Goal: Information Seeking & Learning: Learn about a topic

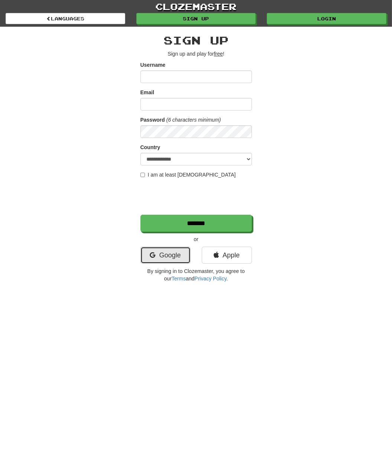
click at [173, 256] on link "Google" at bounding box center [165, 255] width 50 height 17
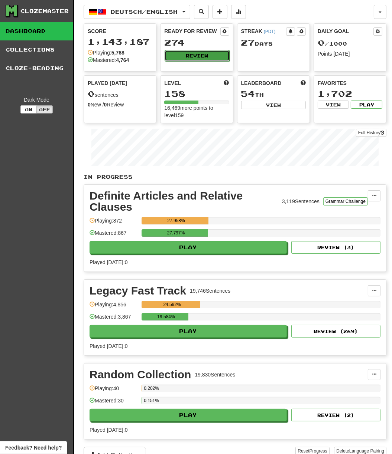
click at [197, 54] on button "Review" at bounding box center [196, 55] width 65 height 11
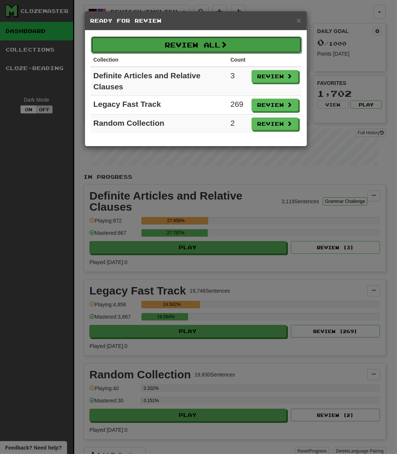
click at [241, 38] on button "Review All" at bounding box center [196, 44] width 211 height 17
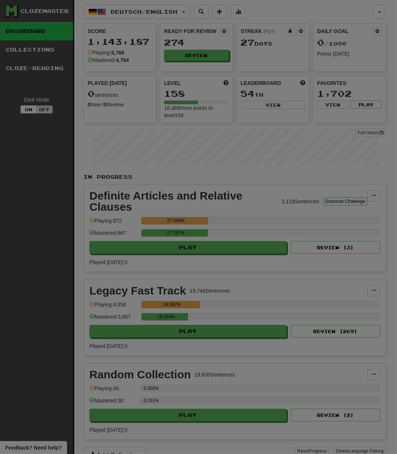
select select "***"
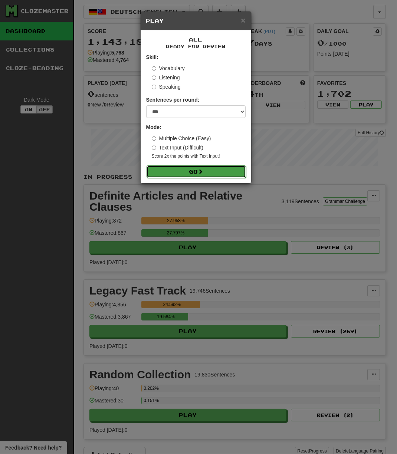
click at [176, 167] on button "Go" at bounding box center [196, 172] width 99 height 13
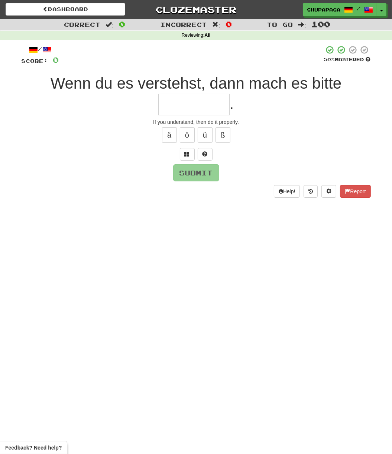
click at [191, 101] on input "text" at bounding box center [193, 105] width 71 height 22
type input "**********"
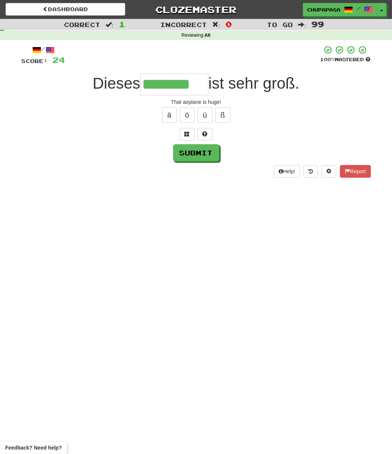
type input "********"
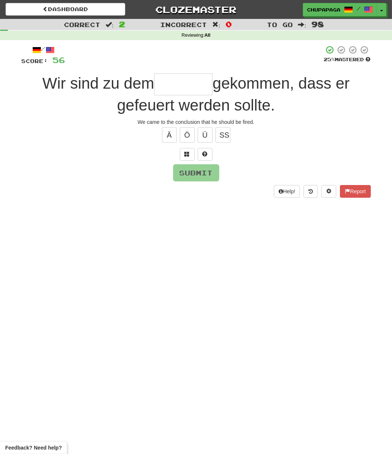
type input "*"
type input "*******"
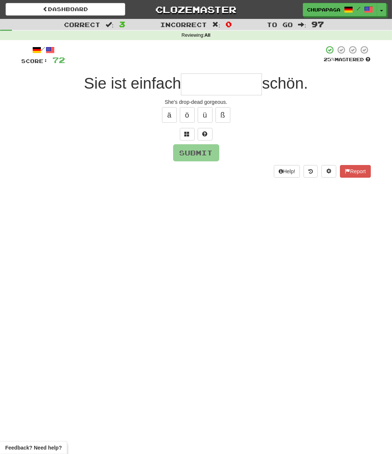
type input "*"
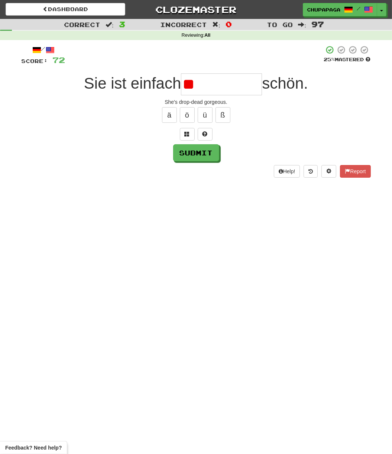
type input "*"
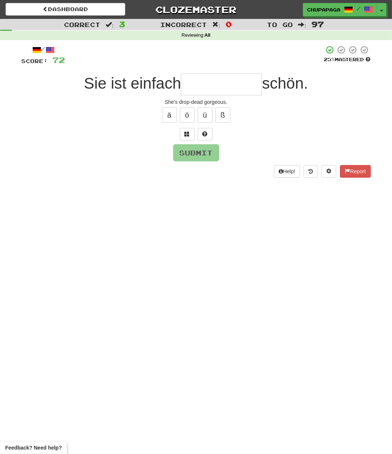
type input "*"
click at [203, 130] on button at bounding box center [204, 134] width 15 height 13
click at [195, 132] on span at bounding box center [195, 133] width 5 height 5
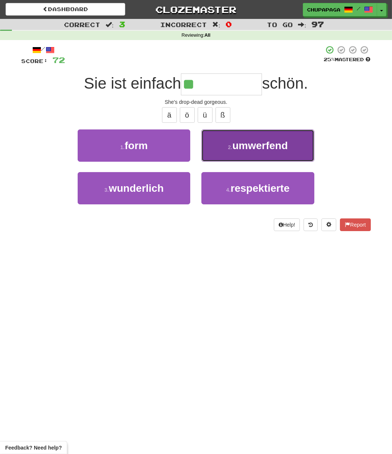
click at [262, 144] on span "umwerfend" at bounding box center [259, 146] width 55 height 12
type input "*********"
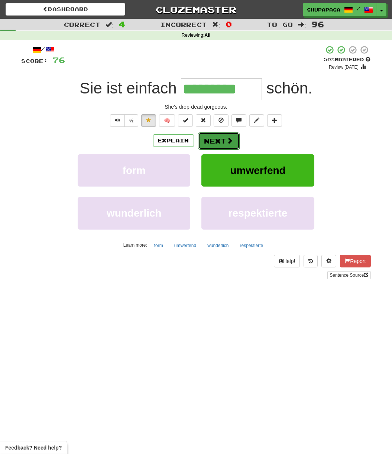
click at [222, 139] on button "Next" at bounding box center [219, 141] width 42 height 17
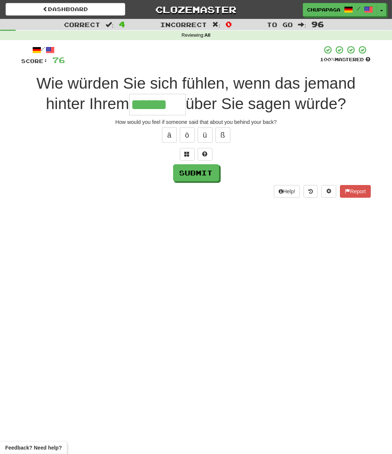
type input "******"
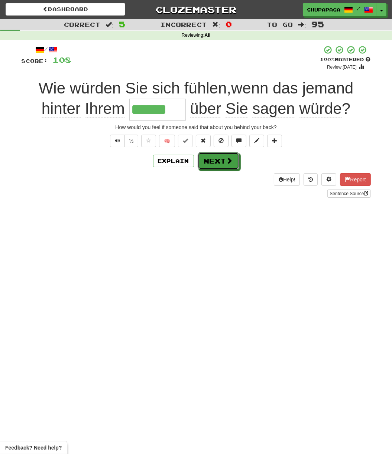
drag, startPoint x: 227, startPoint y: 163, endPoint x: 229, endPoint y: 182, distance: 19.8
click at [227, 162] on span at bounding box center [229, 160] width 7 height 7
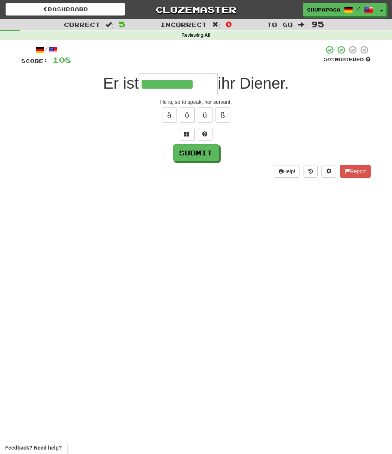
type input "*********"
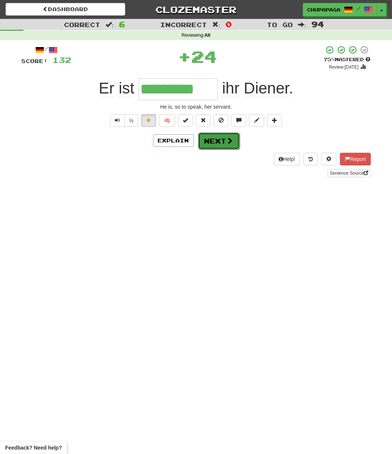
click at [218, 138] on button "Next" at bounding box center [219, 141] width 42 height 17
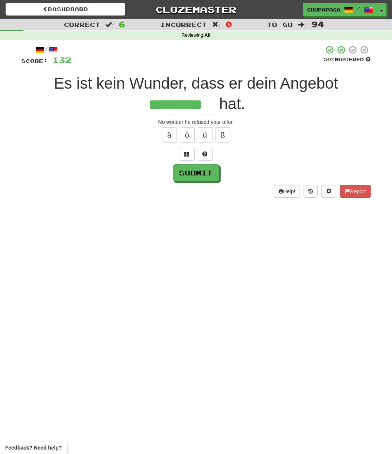
type input "*********"
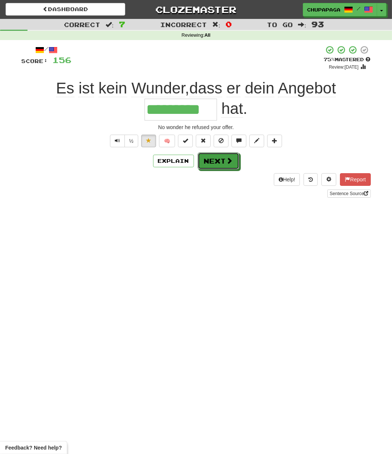
drag, startPoint x: 226, startPoint y: 163, endPoint x: 222, endPoint y: 165, distance: 4.5
click at [226, 163] on span at bounding box center [229, 160] width 7 height 7
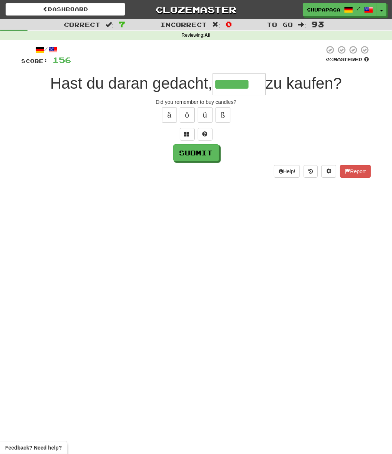
type input "******"
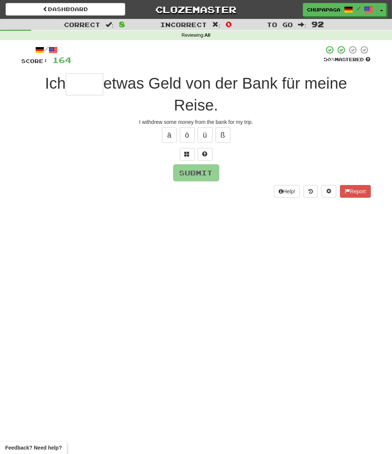
type input "*"
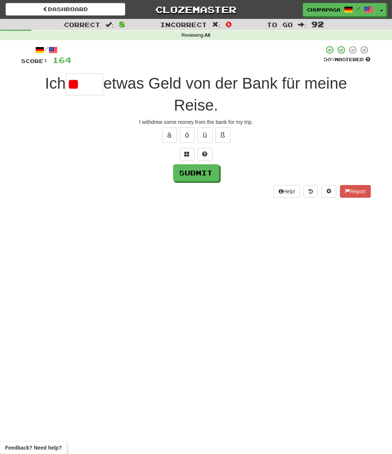
type input "*"
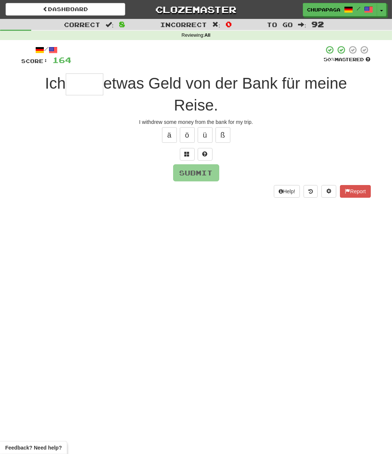
type input "*"
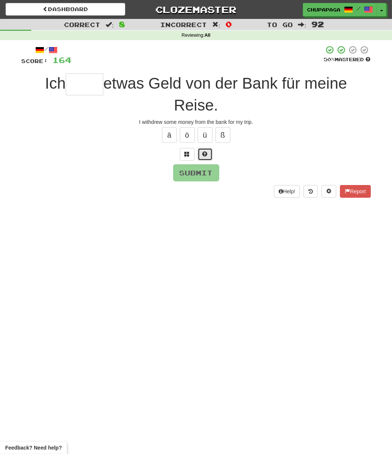
click at [205, 153] on span at bounding box center [204, 153] width 5 height 5
type input "*****"
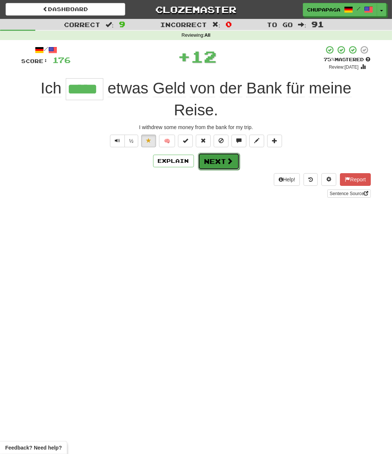
click at [217, 163] on button "Next" at bounding box center [219, 161] width 42 height 17
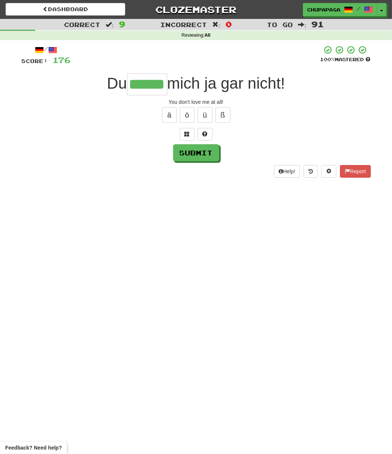
type input "******"
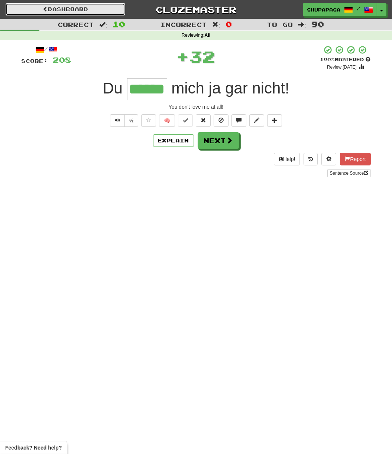
click at [72, 10] on link "Dashboard" at bounding box center [66, 9] width 120 height 13
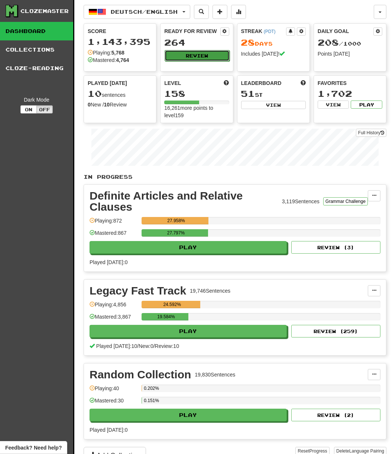
click at [179, 53] on button "Review" at bounding box center [196, 55] width 65 height 11
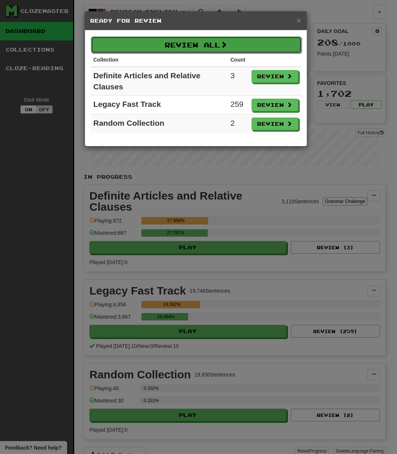
click at [213, 52] on button "Review All" at bounding box center [196, 44] width 211 height 17
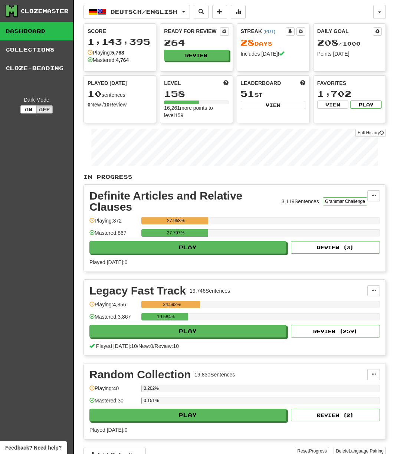
select select "***"
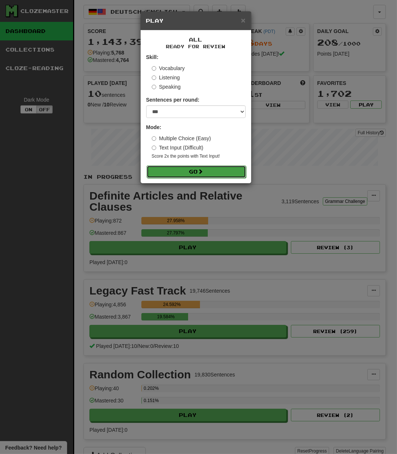
click at [188, 176] on button "Go" at bounding box center [196, 172] width 99 height 13
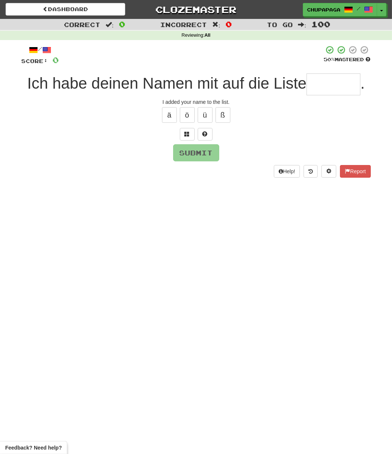
click at [325, 90] on input "text" at bounding box center [333, 84] width 54 height 22
type input "*"
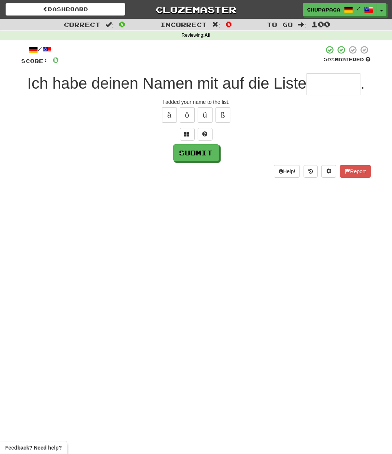
type input "*"
type input "*******"
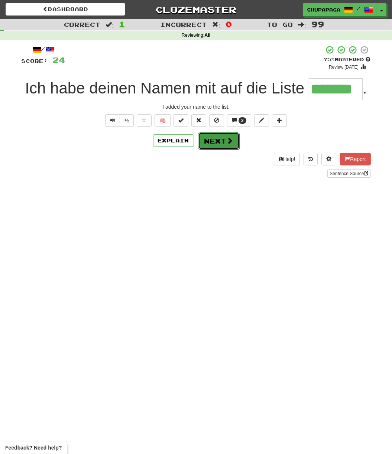
click at [208, 134] on button "Next" at bounding box center [219, 141] width 42 height 17
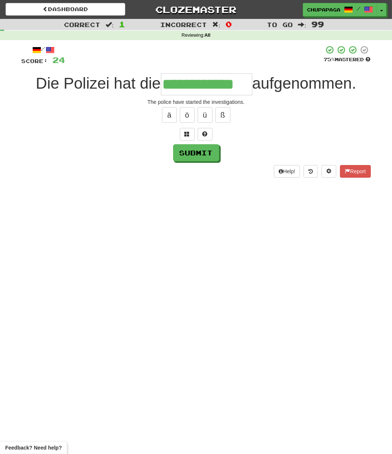
type input "**********"
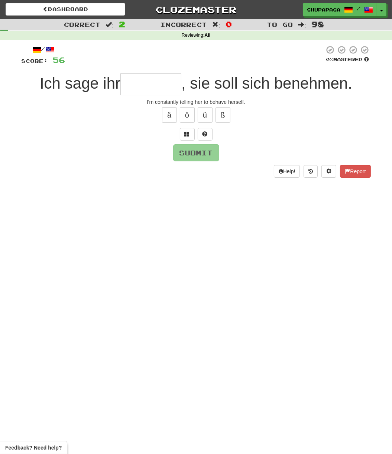
type input "*"
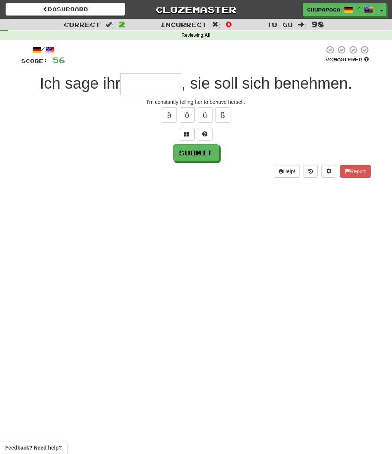
type input "*"
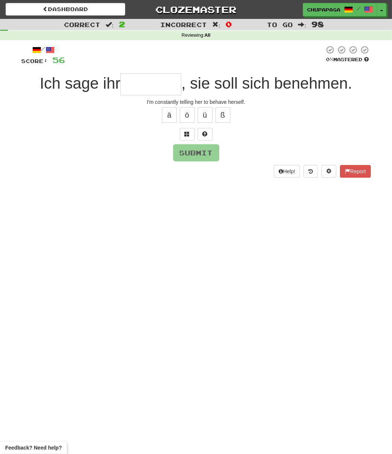
type input "*"
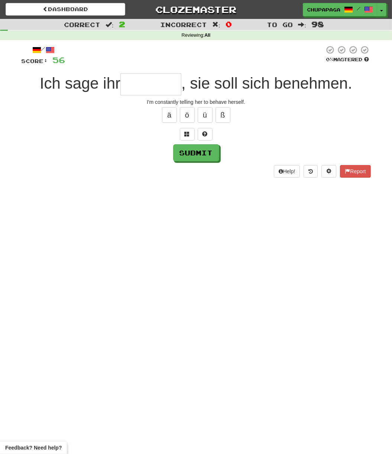
type input "*"
click at [211, 131] on button at bounding box center [204, 134] width 15 height 13
click at [207, 133] on div at bounding box center [196, 134] width 349 height 13
click at [199, 132] on button at bounding box center [196, 134] width 15 height 13
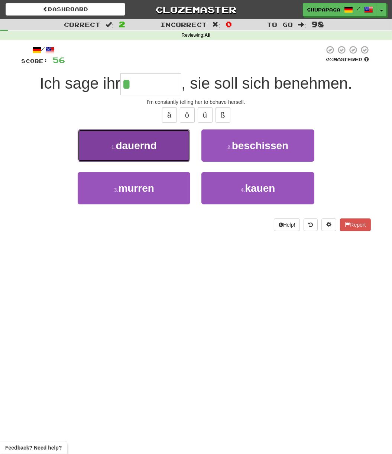
click at [173, 143] on button "1 . dauernd" at bounding box center [134, 146] width 112 height 32
type input "*******"
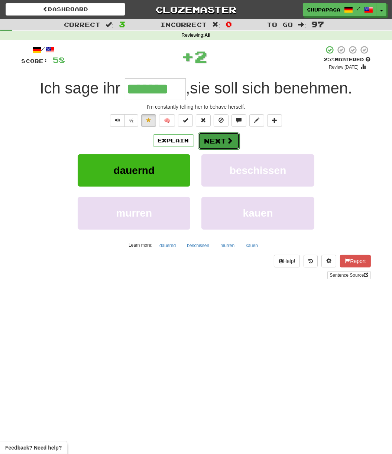
click at [217, 140] on button "Next" at bounding box center [219, 141] width 42 height 17
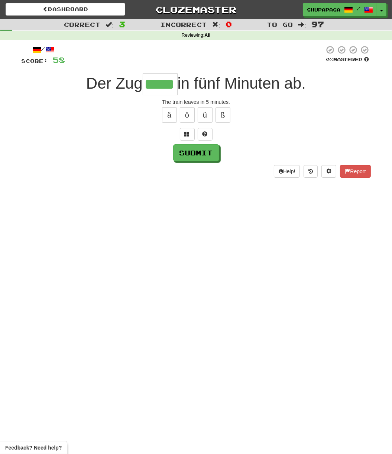
type input "*****"
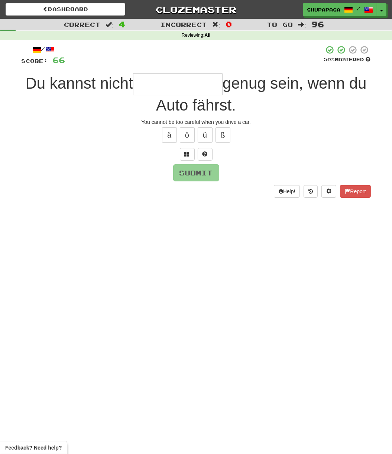
type input "*"
type input "**********"
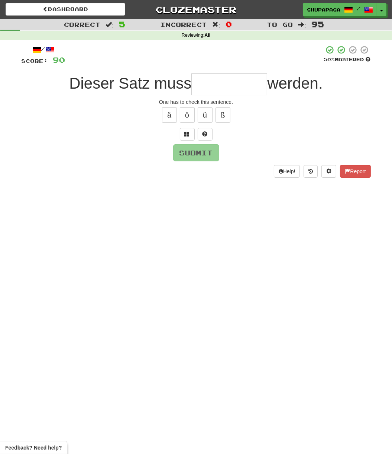
type input "*"
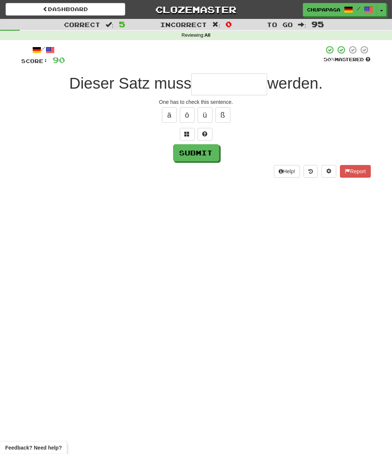
type input "*"
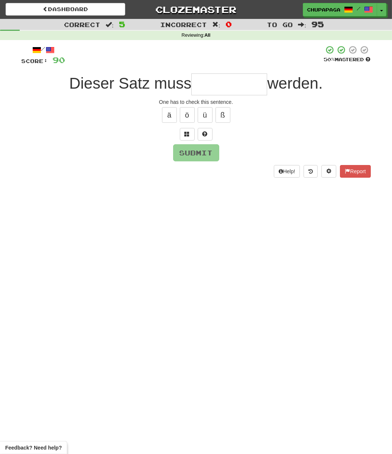
type input "*"
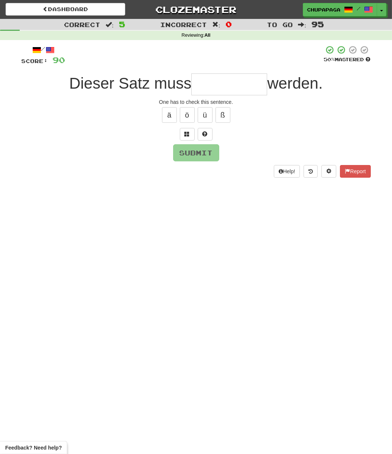
type input "*"
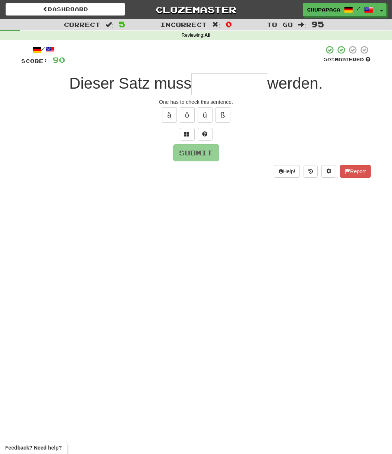
type input "*"
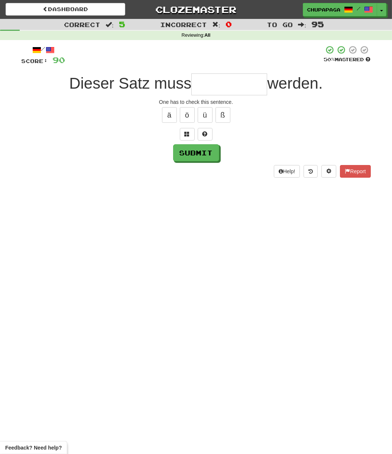
type input "*"
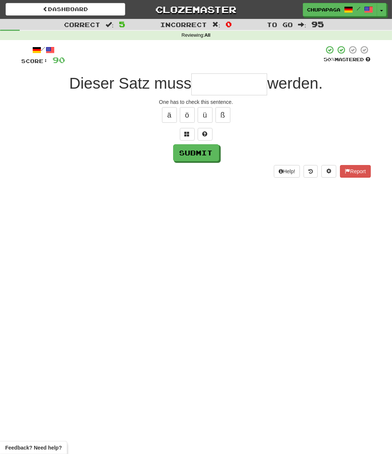
type input "*"
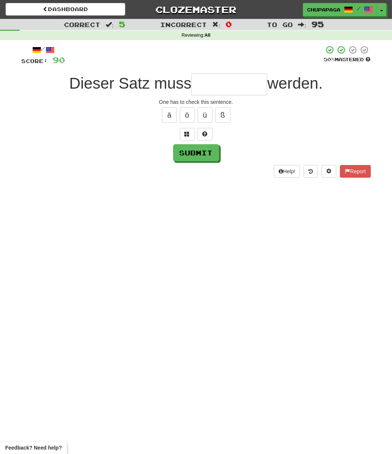
type input "*"
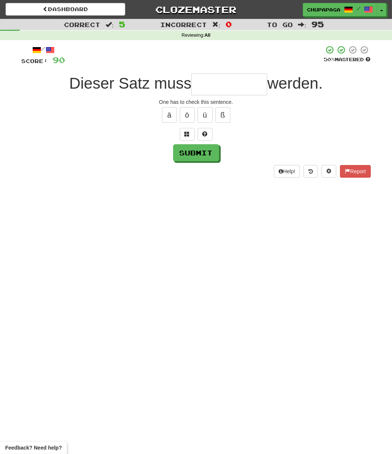
type input "*"
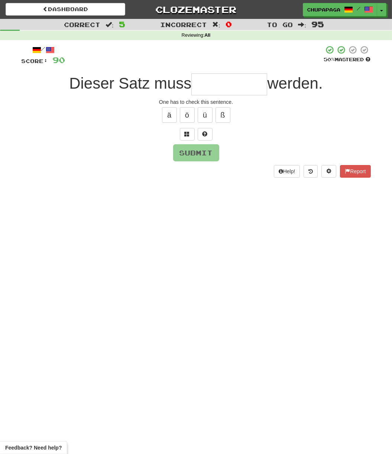
type input "*"
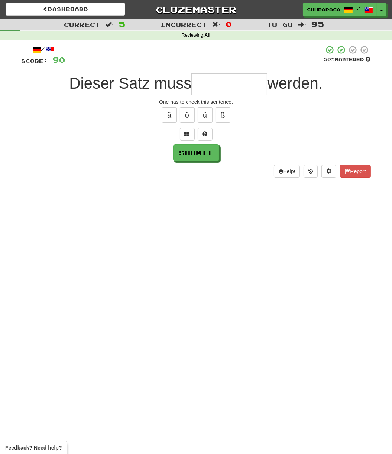
type input "*"
click at [201, 136] on button at bounding box center [204, 134] width 15 height 13
click at [198, 132] on span at bounding box center [195, 133] width 5 height 5
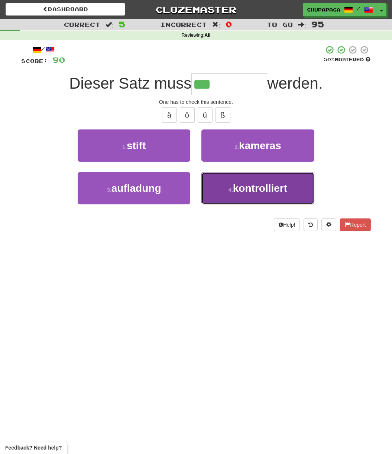
click at [251, 179] on button "4 . kontrolliert" at bounding box center [257, 188] width 112 height 32
type input "**********"
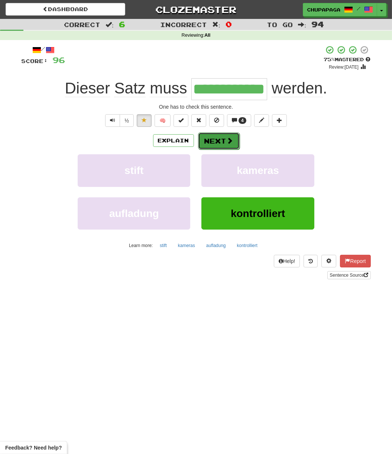
click at [208, 144] on button "Next" at bounding box center [219, 141] width 42 height 17
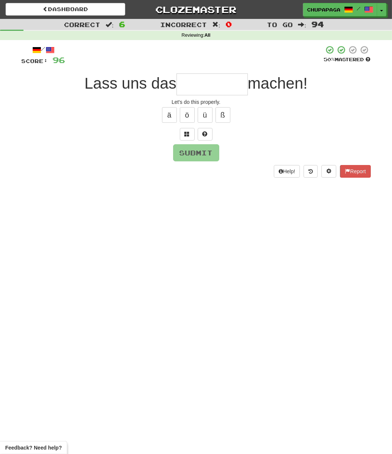
type input "*"
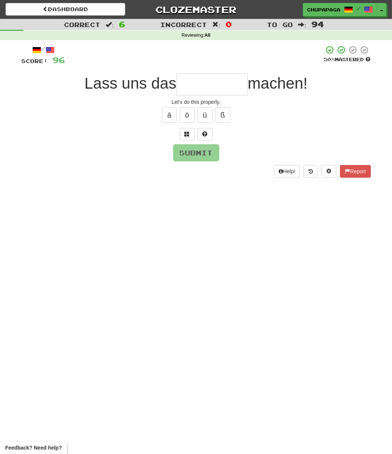
type input "*"
click at [203, 133] on span at bounding box center [204, 133] width 5 height 5
click at [200, 135] on button at bounding box center [196, 134] width 15 height 13
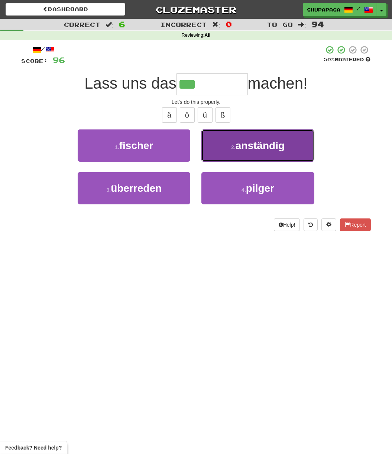
click at [259, 155] on button "2 . anständig" at bounding box center [257, 146] width 112 height 32
type input "*********"
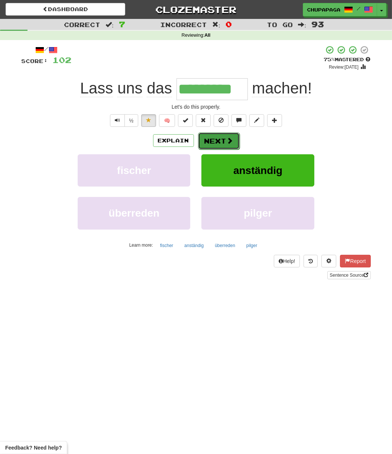
click at [216, 148] on button "Next" at bounding box center [219, 141] width 42 height 17
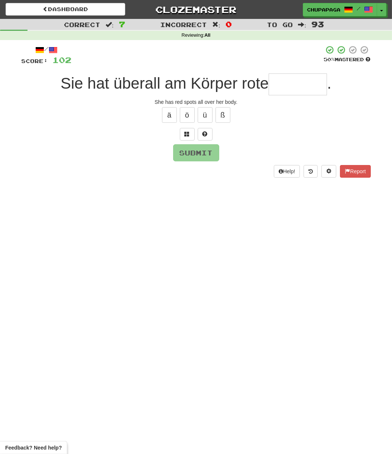
click at [285, 84] on input "text" at bounding box center [297, 84] width 58 height 22
type input "*******"
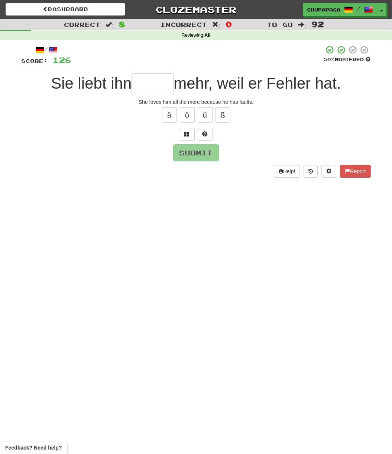
type input "*"
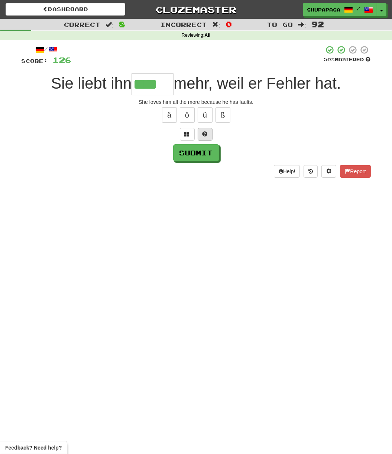
type input "****"
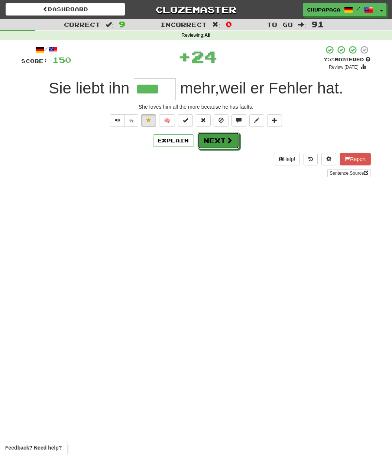
drag, startPoint x: 221, startPoint y: 141, endPoint x: 460, endPoint y: 91, distance: 243.4
click at [391, 91] on html "Dashboard Clozemaster [GEOGRAPHIC_DATA] / Toggle Dropdown Dashboard Leaderboard…" at bounding box center [196, 359] width 392 height 718
click at [238, 138] on div "Explain Next" at bounding box center [196, 140] width 349 height 17
click at [226, 143] on span at bounding box center [229, 140] width 7 height 7
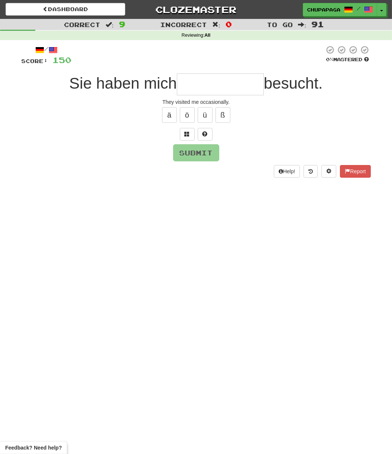
type input "*"
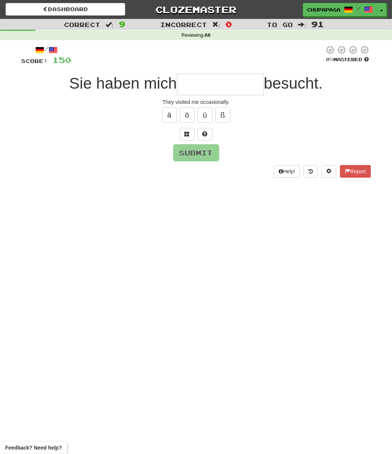
type input "*"
type input "**********"
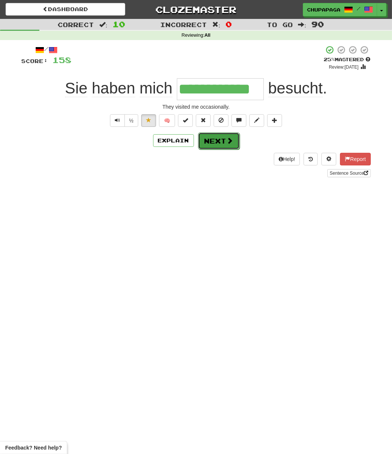
click at [213, 148] on button "Next" at bounding box center [219, 141] width 42 height 17
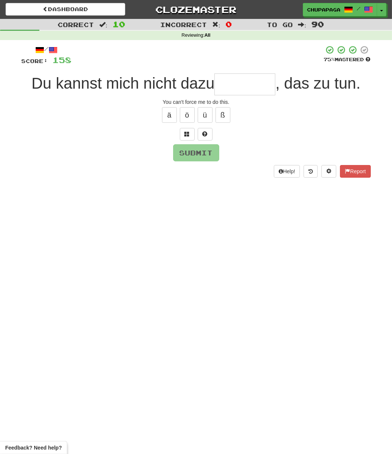
type input "*"
type input "*******"
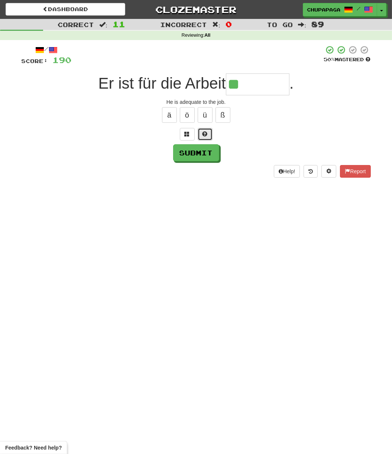
click at [203, 130] on button at bounding box center [204, 134] width 15 height 13
click at [201, 135] on button at bounding box center [196, 134] width 15 height 13
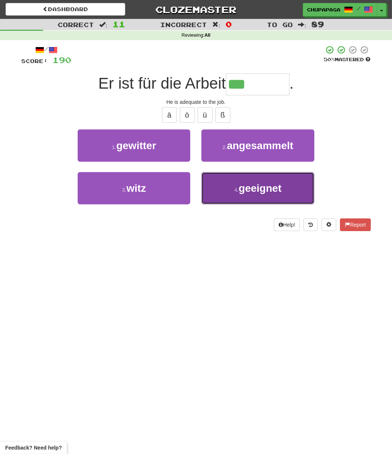
click at [242, 199] on button "4 . geeignet" at bounding box center [257, 188] width 112 height 32
type input "********"
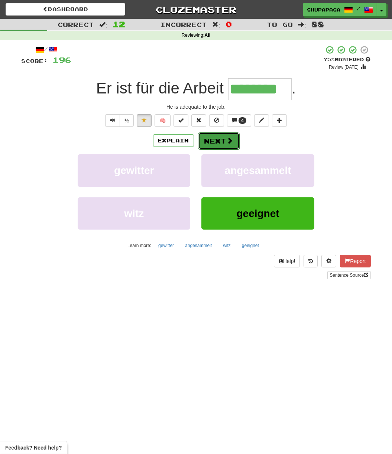
click at [226, 137] on span at bounding box center [229, 140] width 7 height 7
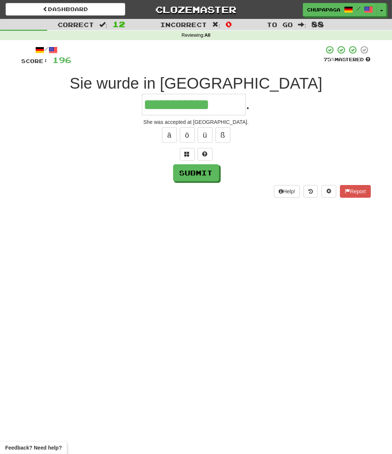
type input "**********"
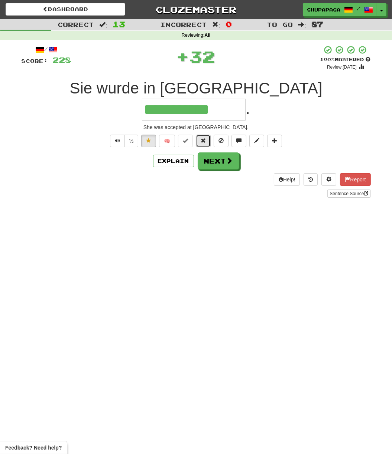
click at [203, 138] on span at bounding box center [202, 140] width 5 height 5
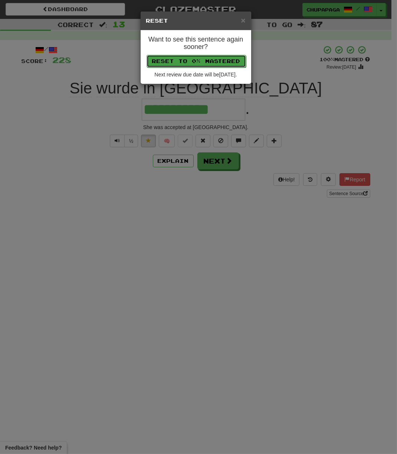
click at [202, 63] on button "Reset to 0% Mastered" at bounding box center [196, 61] width 99 height 13
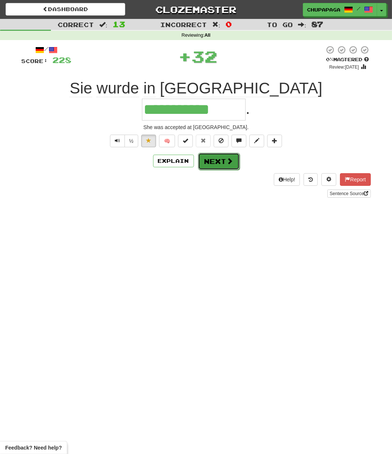
click at [222, 153] on button "Next" at bounding box center [219, 161] width 42 height 17
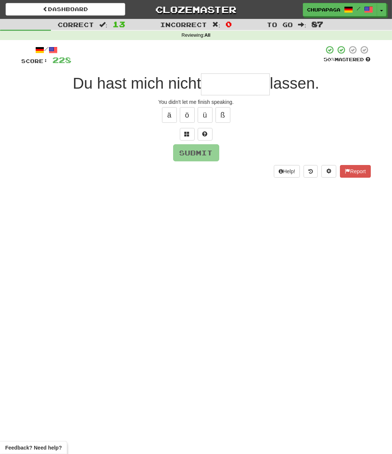
type input "*"
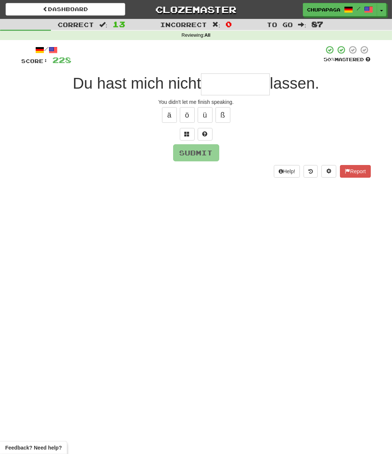
type input "*"
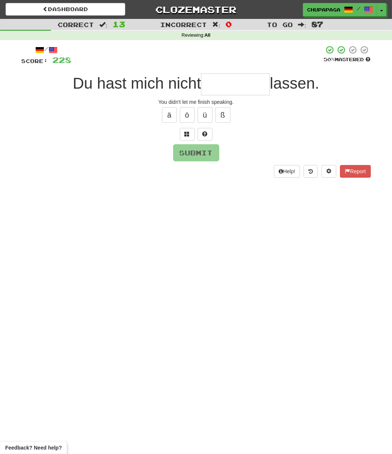
type input "*"
type input "********"
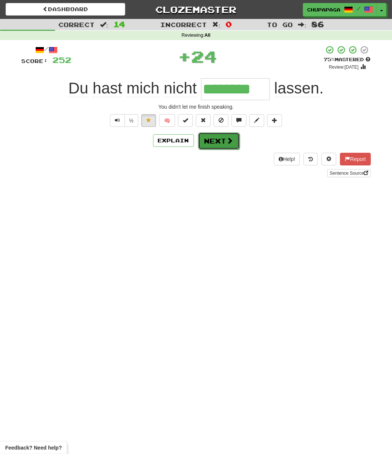
click at [214, 146] on button "Next" at bounding box center [219, 141] width 42 height 17
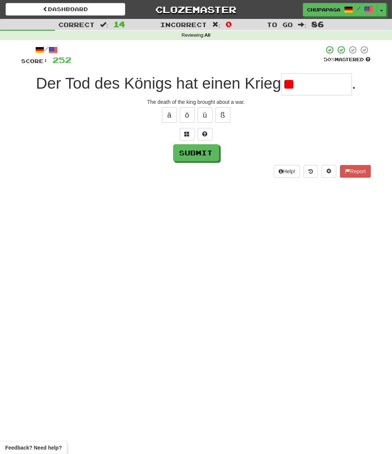
type input "*"
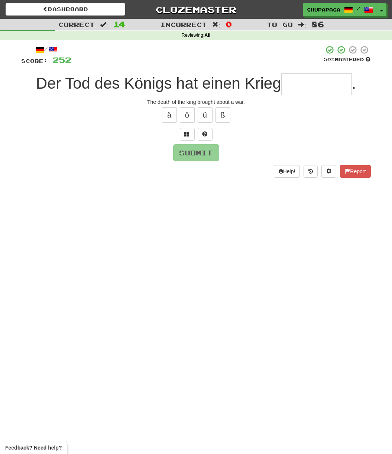
type input "*"
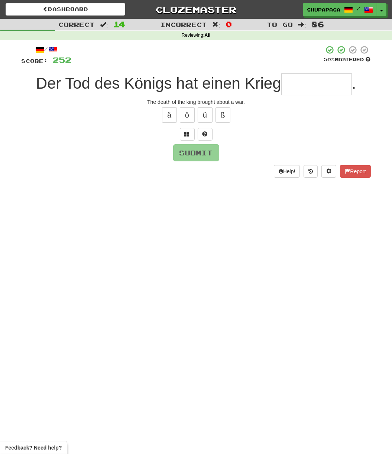
type input "*"
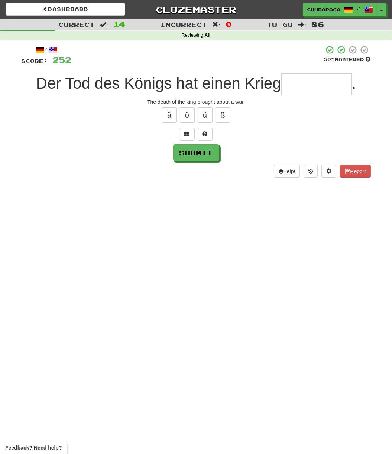
type input "*"
type input "*********"
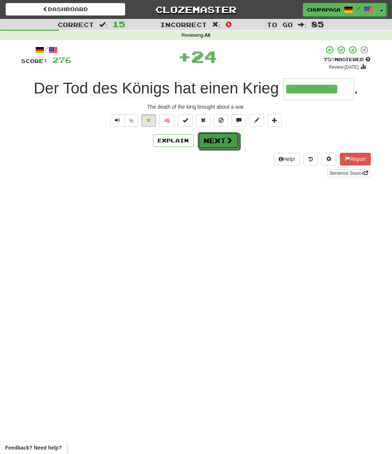
drag, startPoint x: 216, startPoint y: 144, endPoint x: 535, endPoint y: 89, distance: 323.5
click at [391, 89] on html "Dashboard Clozemaster [GEOGRAPHIC_DATA] / Toggle Dropdown Dashboard Leaderboard…" at bounding box center [196, 359] width 392 height 718
click at [160, 144] on button "Explain" at bounding box center [173, 140] width 41 height 13
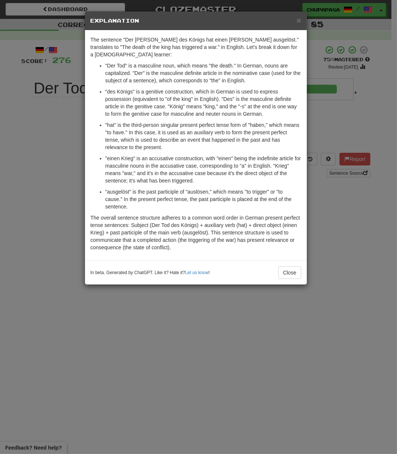
click at [296, 20] on h5 "Explanation" at bounding box center [196, 20] width 211 height 7
click at [298, 20] on span "×" at bounding box center [299, 20] width 4 height 9
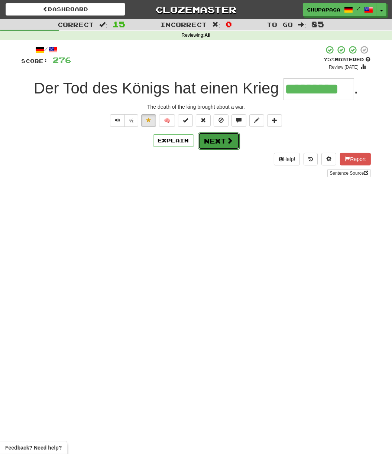
click at [218, 148] on button "Next" at bounding box center [219, 141] width 42 height 17
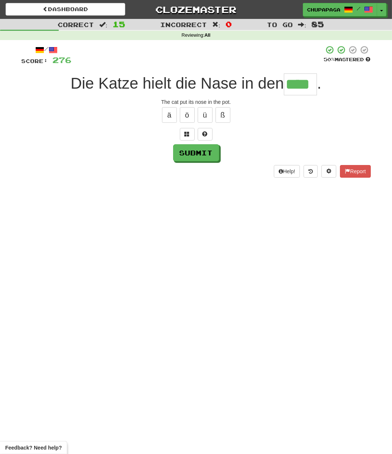
type input "****"
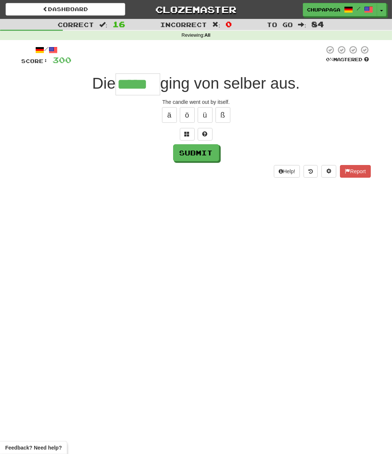
type input "*****"
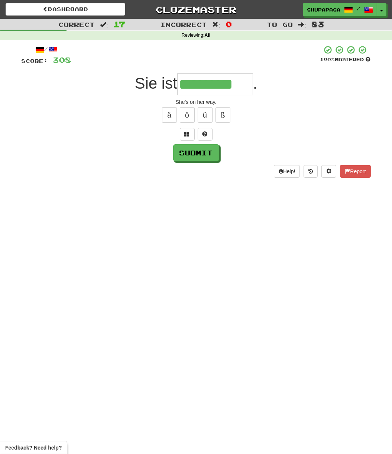
type input "*********"
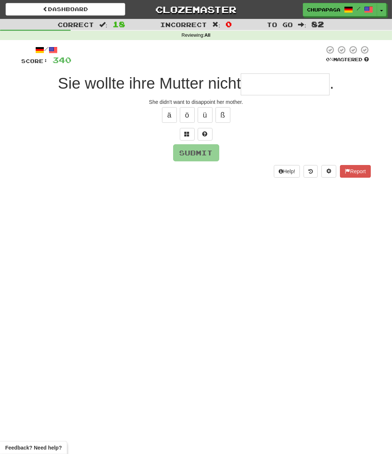
type input "*"
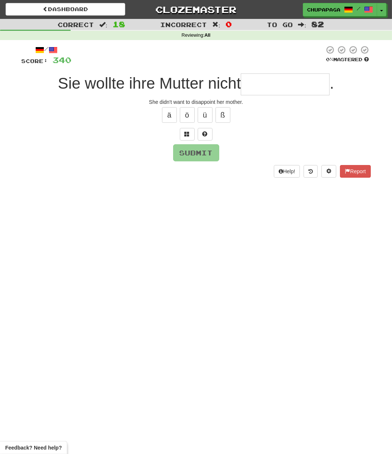
type input "*"
type input "**********"
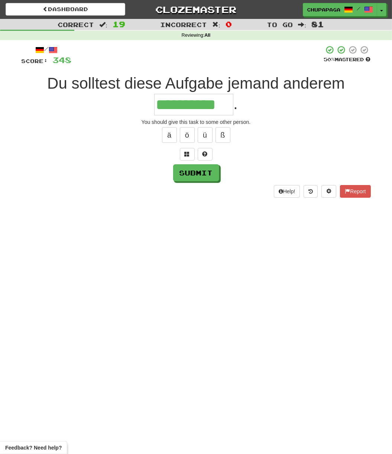
type input "**********"
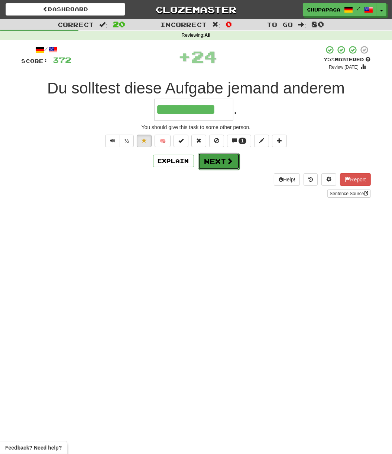
click at [218, 163] on button "Next" at bounding box center [219, 161] width 42 height 17
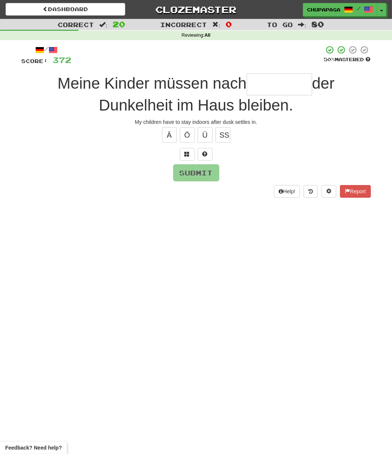
type input "*"
click at [212, 153] on div at bounding box center [196, 154] width 349 height 13
click at [209, 151] on button at bounding box center [204, 154] width 15 height 13
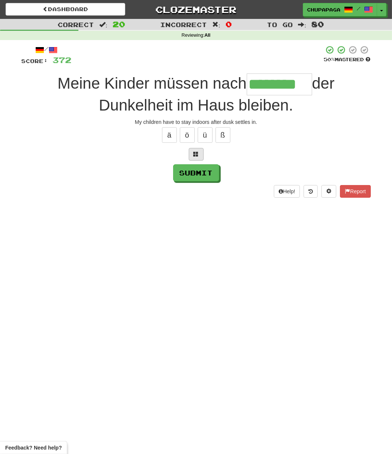
type input "********"
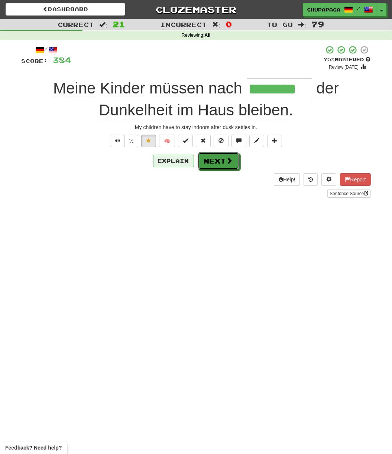
drag, startPoint x: 216, startPoint y: 167, endPoint x: 175, endPoint y: 162, distance: 41.1
click at [176, 164] on div "Explain Next" at bounding box center [196, 161] width 349 height 17
click at [175, 162] on button "Explain" at bounding box center [173, 161] width 41 height 13
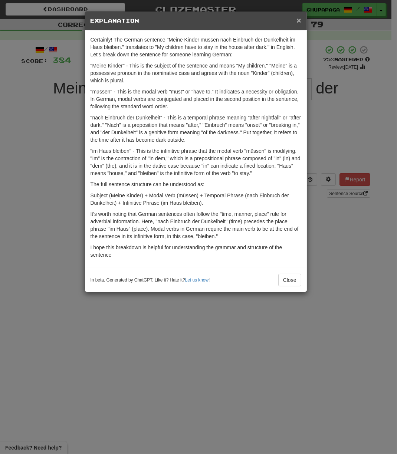
click at [297, 17] on span "×" at bounding box center [299, 20] width 4 height 9
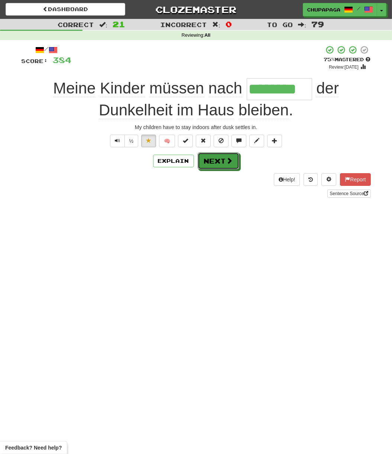
click at [212, 164] on button "Next" at bounding box center [218, 161] width 42 height 17
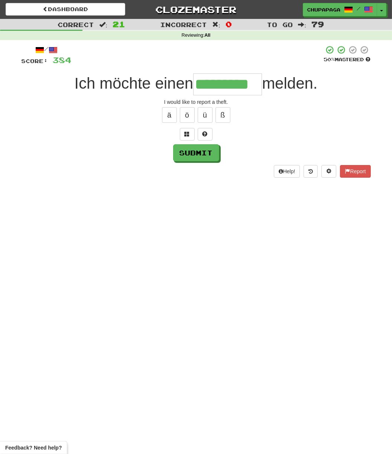
type input "*********"
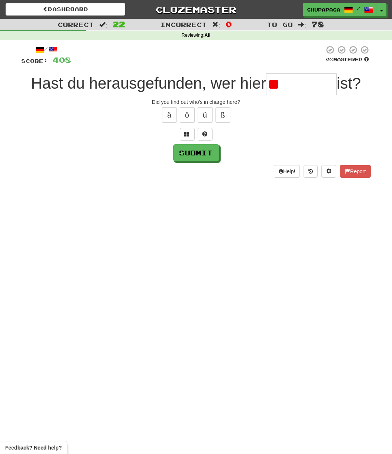
type input "*"
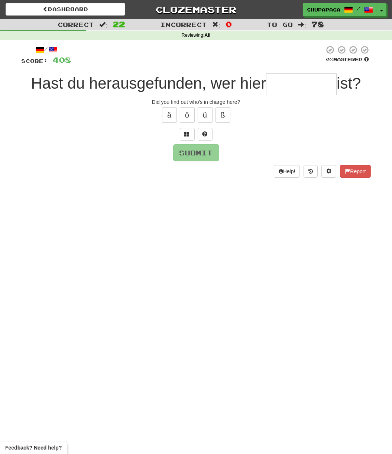
type input "*"
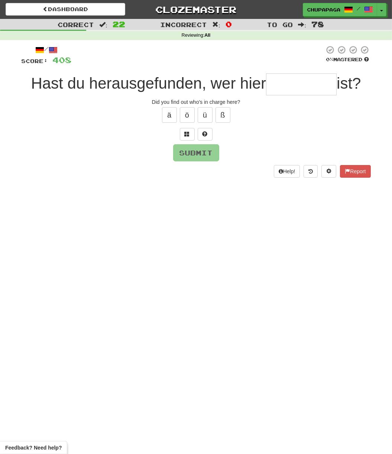
type input "*"
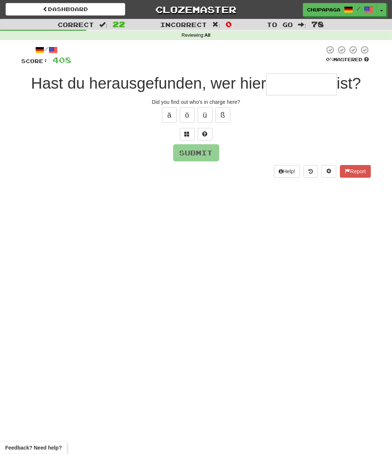
type input "*"
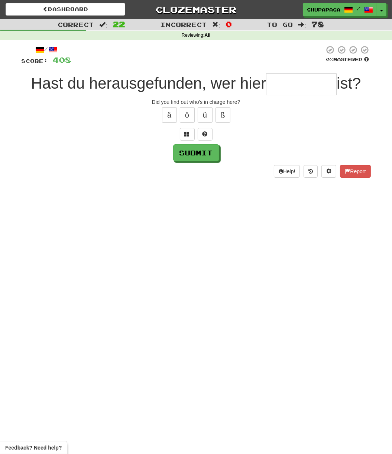
type input "*"
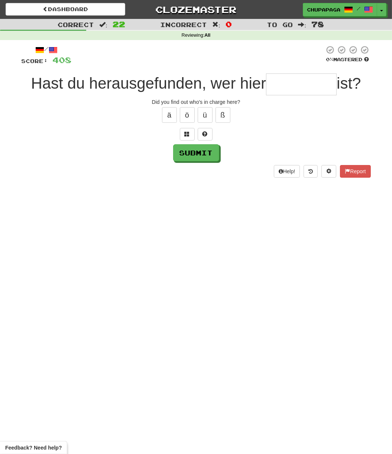
type input "*"
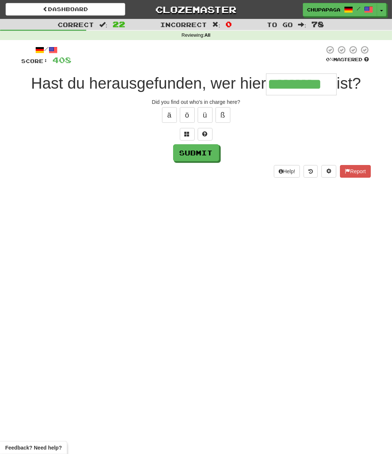
scroll to position [0, 0]
type input "*********"
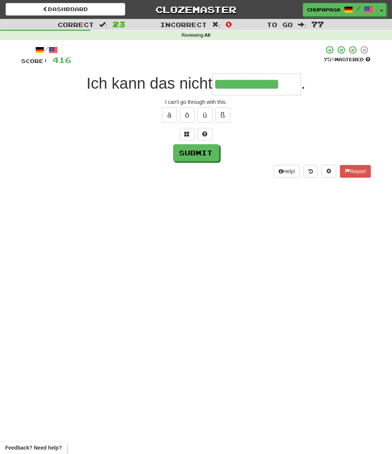
type input "**********"
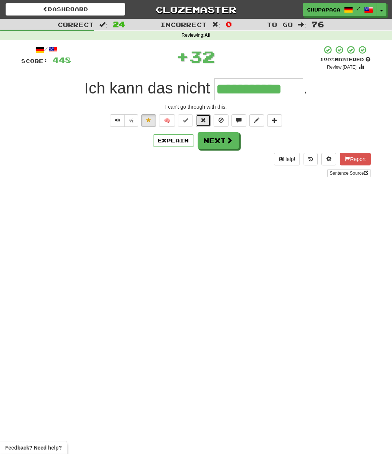
click at [205, 123] on span at bounding box center [202, 120] width 5 height 5
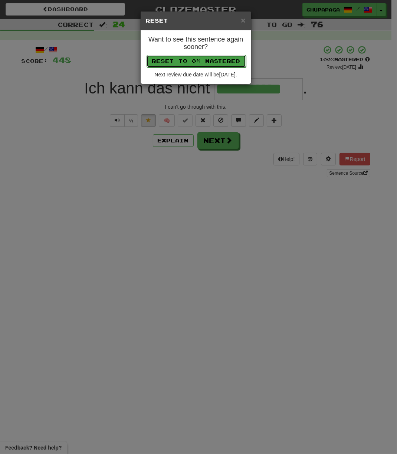
click at [220, 61] on button "Reset to 0% Mastered" at bounding box center [196, 61] width 99 height 13
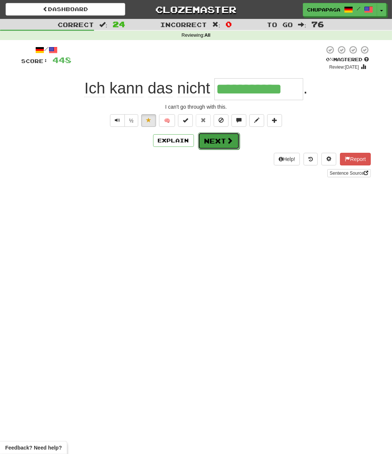
click at [227, 143] on span at bounding box center [229, 140] width 7 height 7
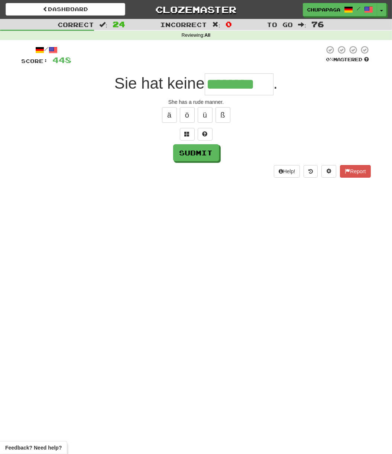
type input "********"
type input "******"
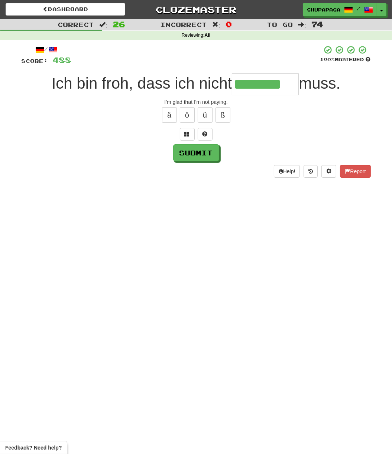
type input "********"
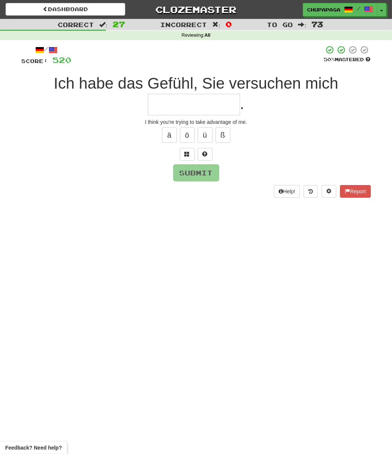
type input "*"
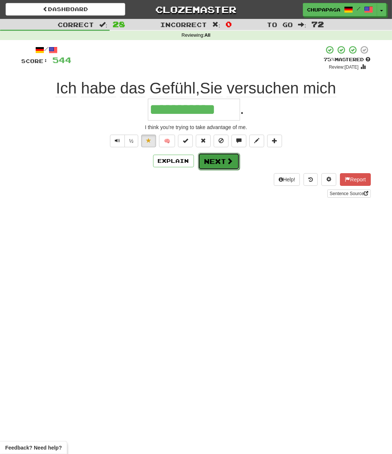
click at [217, 162] on button "Next" at bounding box center [219, 161] width 42 height 17
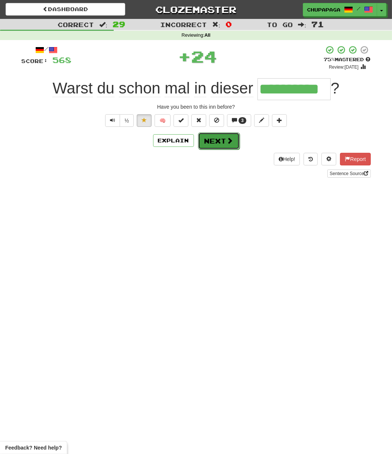
click at [222, 140] on button "Next" at bounding box center [219, 141] width 42 height 17
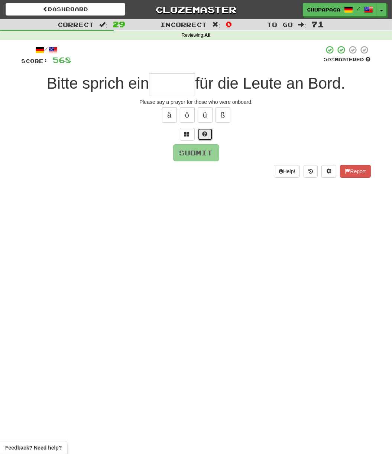
click at [207, 131] on span at bounding box center [204, 133] width 5 height 5
click at [199, 131] on button at bounding box center [196, 134] width 15 height 13
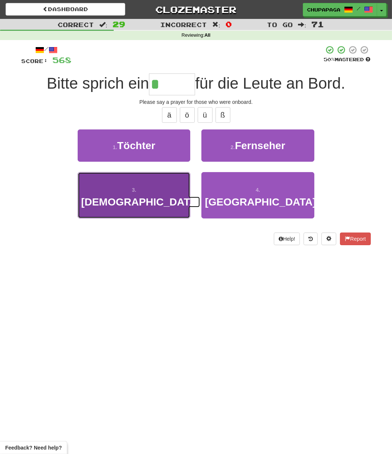
click at [155, 183] on button "3 . Gebet" at bounding box center [134, 195] width 112 height 46
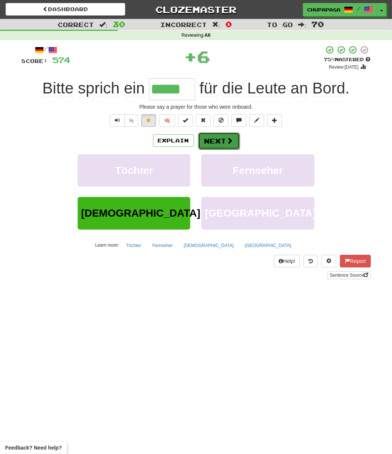
click at [213, 140] on button "Next" at bounding box center [219, 141] width 42 height 17
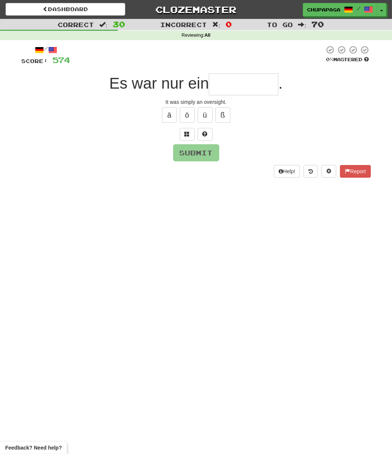
drag, startPoint x: 229, startPoint y: 77, endPoint x: 233, endPoint y: 82, distance: 6.1
click at [230, 77] on input "text" at bounding box center [243, 84] width 69 height 22
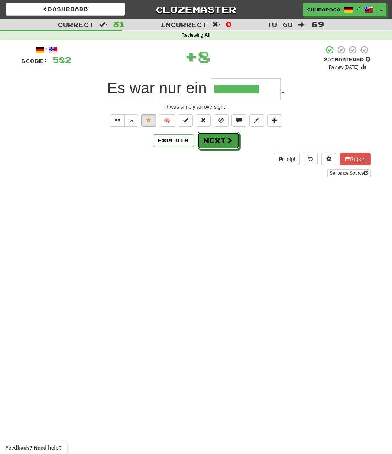
drag, startPoint x: 207, startPoint y: 136, endPoint x: 218, endPoint y: 146, distance: 14.7
click at [209, 139] on button "Next" at bounding box center [218, 140] width 42 height 17
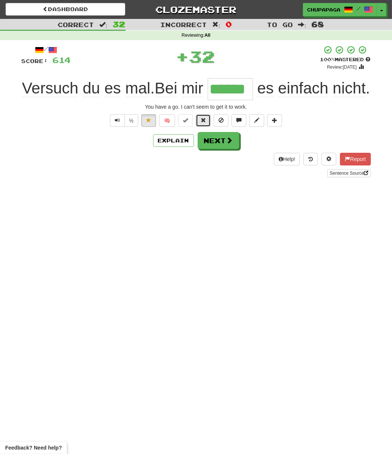
click at [203, 123] on span at bounding box center [202, 120] width 5 height 5
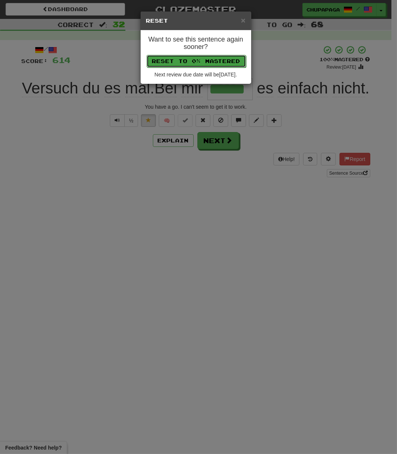
click at [220, 59] on button "Reset to 0% Mastered" at bounding box center [196, 61] width 99 height 13
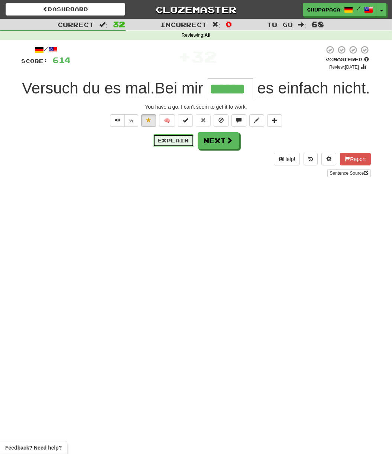
click at [159, 147] on button "Explain" at bounding box center [173, 140] width 41 height 13
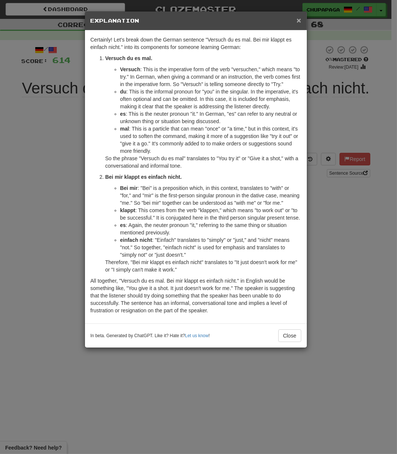
click at [298, 19] on span "×" at bounding box center [299, 20] width 4 height 9
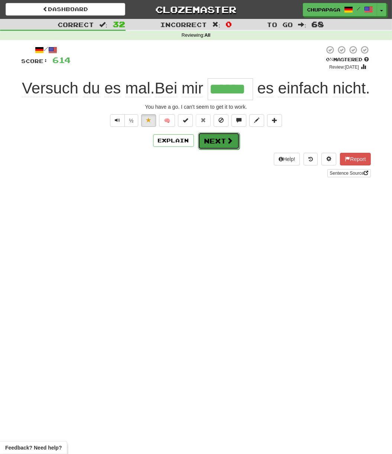
click at [209, 150] on button "Next" at bounding box center [219, 141] width 42 height 17
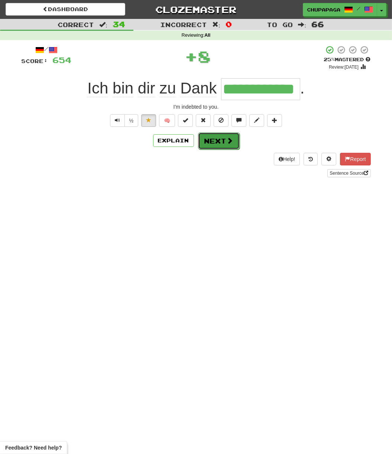
click at [220, 142] on button "Next" at bounding box center [219, 141] width 42 height 17
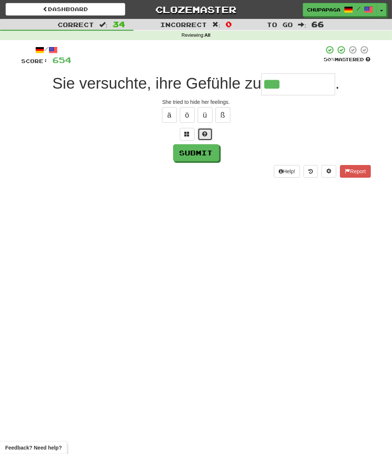
click at [210, 132] on button at bounding box center [204, 134] width 15 height 13
click at [200, 134] on button at bounding box center [196, 134] width 15 height 13
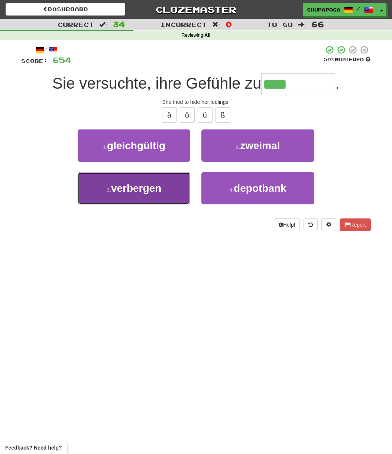
click at [176, 180] on button "3 . verbergen" at bounding box center [134, 188] width 112 height 32
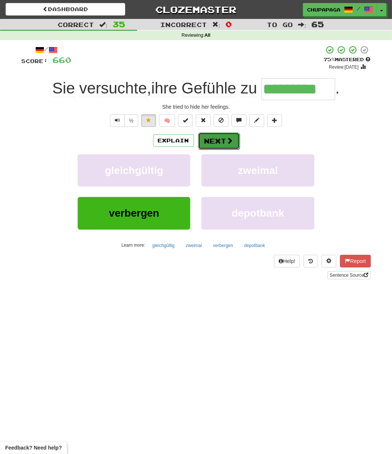
click at [206, 143] on button "Next" at bounding box center [219, 141] width 42 height 17
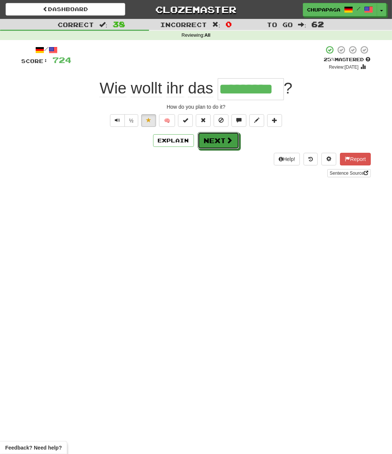
click at [228, 142] on span at bounding box center [229, 140] width 7 height 7
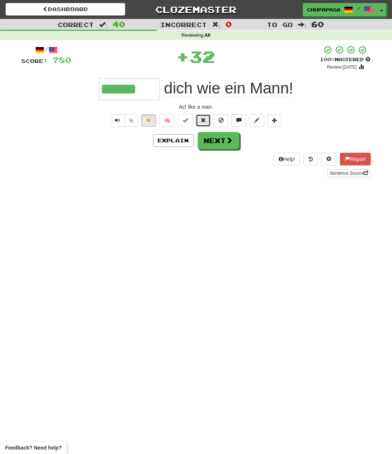
click at [202, 119] on span at bounding box center [202, 120] width 5 height 5
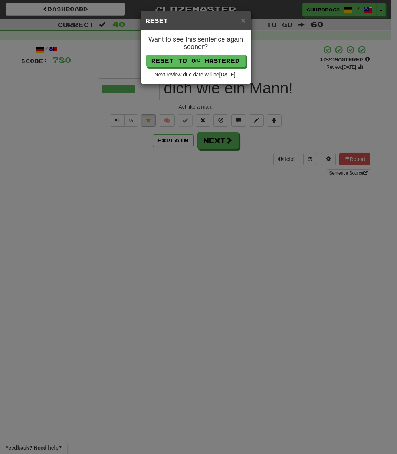
click at [200, 42] on h4 "Want to see this sentence again sooner?" at bounding box center [195, 43] width 99 height 15
click at [196, 64] on button "Reset to 0% Mastered" at bounding box center [196, 61] width 99 height 13
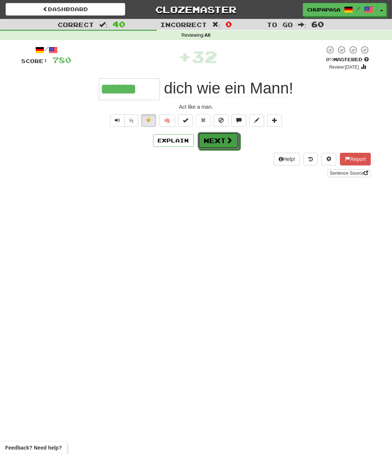
click at [202, 143] on button "Next" at bounding box center [218, 140] width 42 height 17
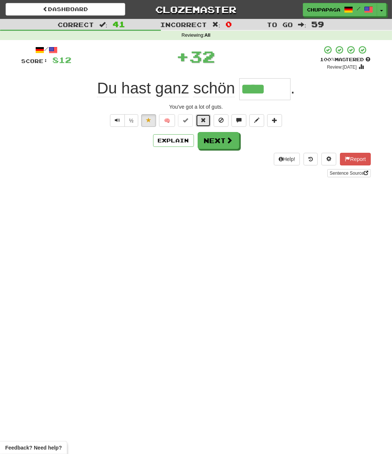
click at [205, 123] on span at bounding box center [202, 120] width 5 height 5
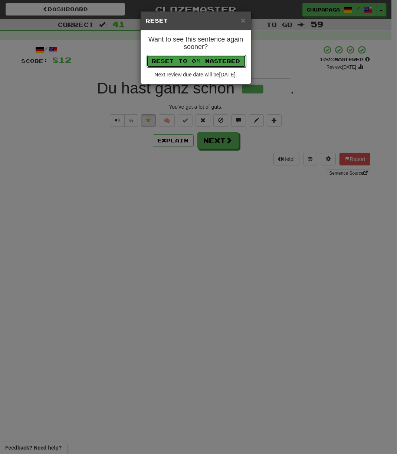
click at [208, 61] on button "Reset to 0% Mastered" at bounding box center [196, 61] width 99 height 13
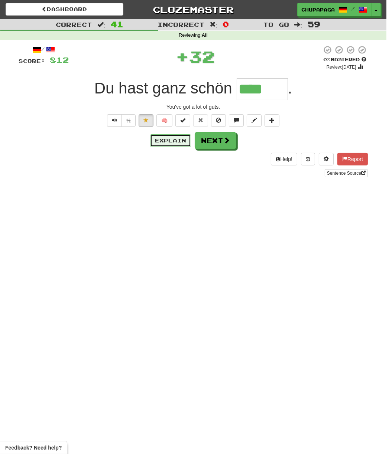
click at [175, 140] on button "Explain" at bounding box center [170, 140] width 41 height 13
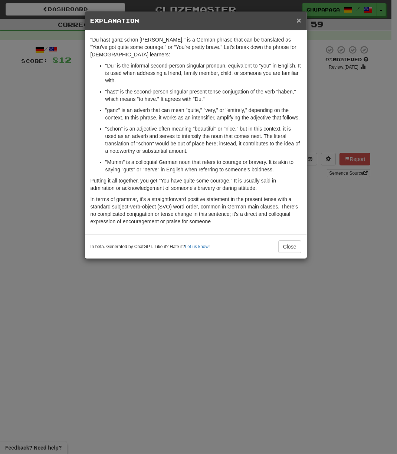
click at [298, 19] on span "×" at bounding box center [299, 20] width 4 height 9
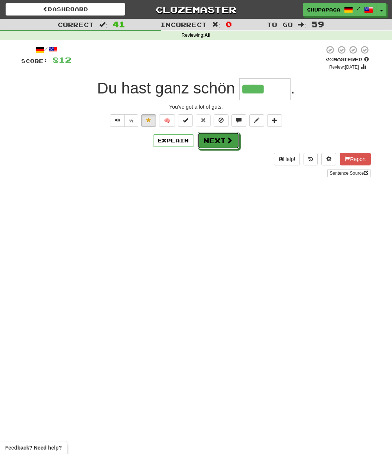
click at [225, 136] on button "Next" at bounding box center [218, 140] width 42 height 17
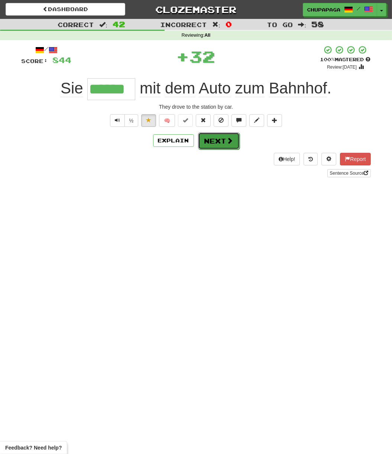
click at [210, 137] on button "Next" at bounding box center [219, 141] width 42 height 17
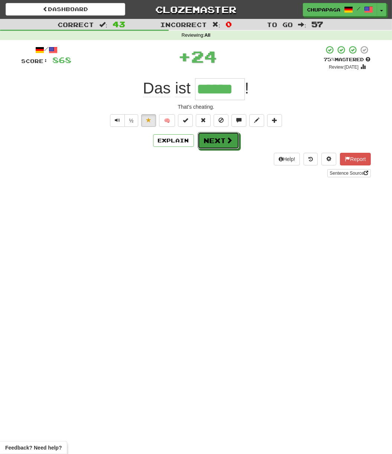
drag, startPoint x: 208, startPoint y: 140, endPoint x: 213, endPoint y: 148, distance: 9.7
click at [209, 141] on button "Next" at bounding box center [218, 140] width 42 height 17
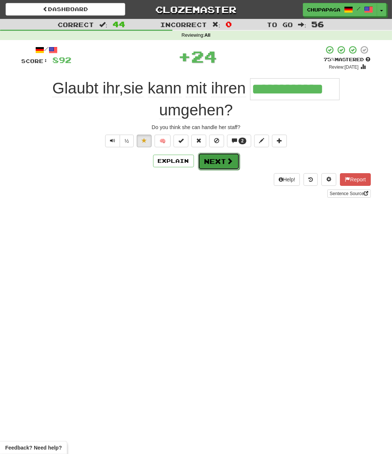
click at [230, 164] on button "Next" at bounding box center [219, 161] width 42 height 17
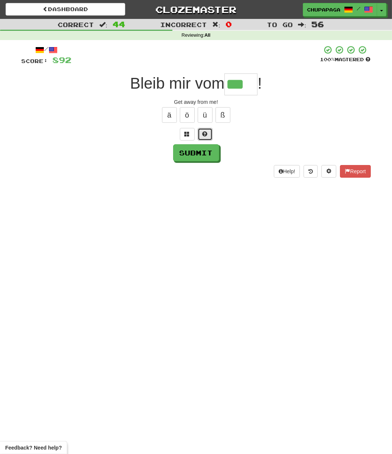
click at [205, 134] on span at bounding box center [204, 133] width 5 height 5
click at [201, 151] on button "Submit" at bounding box center [196, 153] width 46 height 17
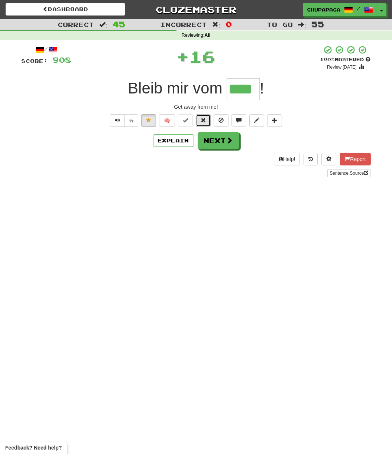
click at [200, 116] on button at bounding box center [203, 120] width 15 height 13
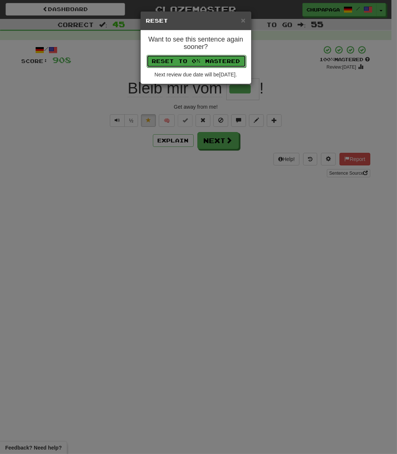
click at [220, 55] on button "Reset to 0% Mastered" at bounding box center [196, 61] width 99 height 13
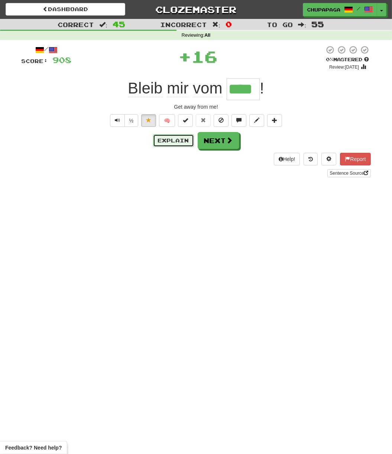
click at [177, 140] on button "Explain" at bounding box center [173, 140] width 41 height 13
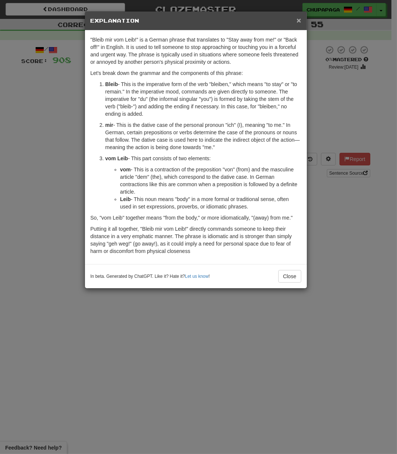
click at [301, 17] on span "×" at bounding box center [299, 20] width 4 height 9
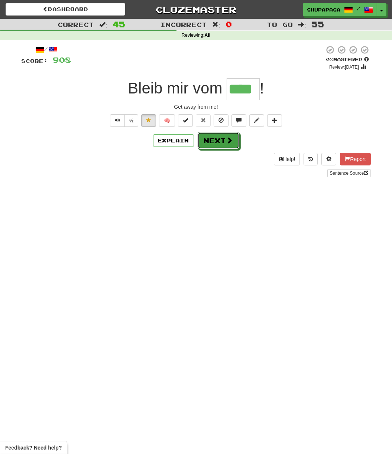
drag, startPoint x: 233, startPoint y: 141, endPoint x: 228, endPoint y: 143, distance: 5.0
click at [233, 141] on button "Next" at bounding box center [218, 140] width 42 height 17
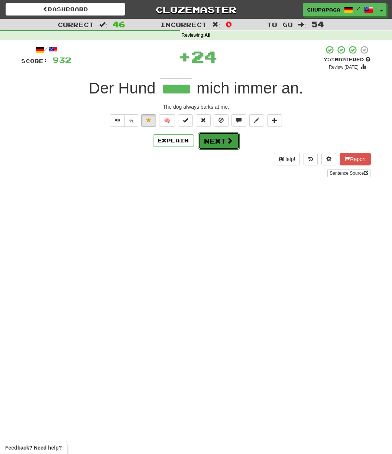
click at [223, 137] on button "Next" at bounding box center [219, 141] width 42 height 17
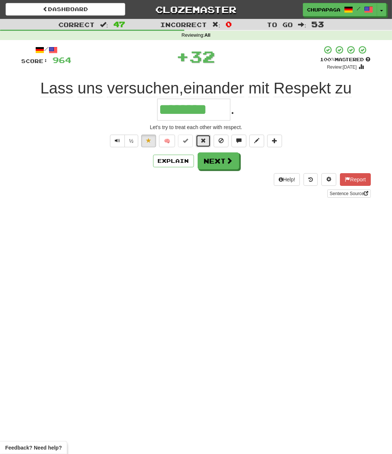
click at [203, 137] on button at bounding box center [203, 141] width 15 height 13
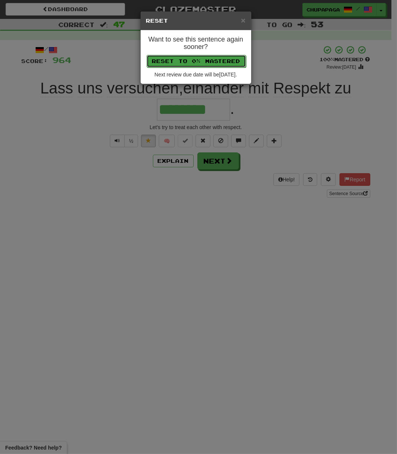
click at [201, 61] on button "Reset to 0% Mastered" at bounding box center [196, 61] width 99 height 13
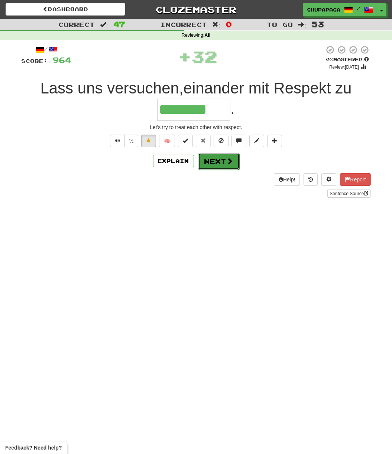
click at [214, 162] on button "Next" at bounding box center [219, 161] width 42 height 17
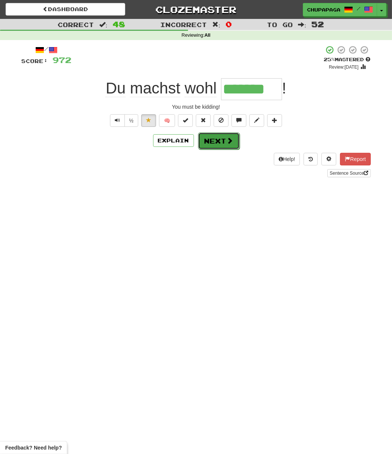
click at [217, 144] on button "Next" at bounding box center [219, 141] width 42 height 17
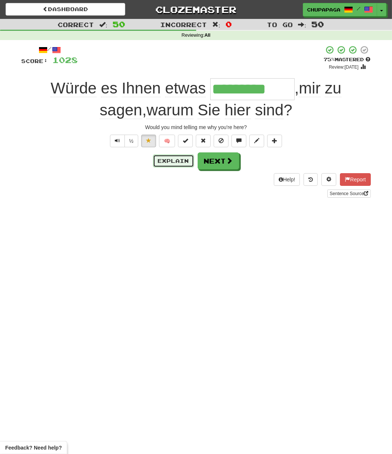
click at [160, 164] on button "Explain" at bounding box center [173, 161] width 41 height 13
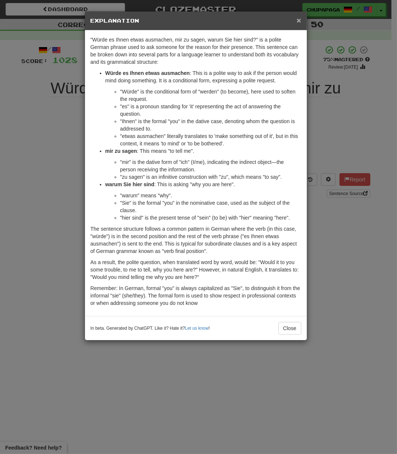
click at [298, 17] on span "×" at bounding box center [299, 20] width 4 height 9
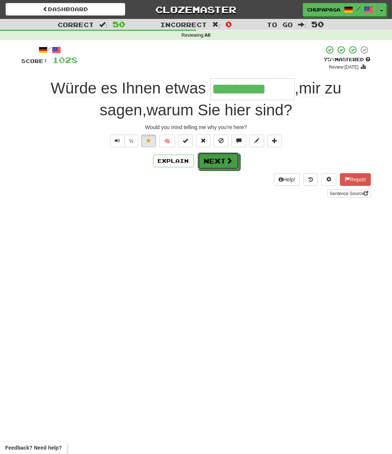
click at [218, 163] on button "Next" at bounding box center [218, 161] width 42 height 17
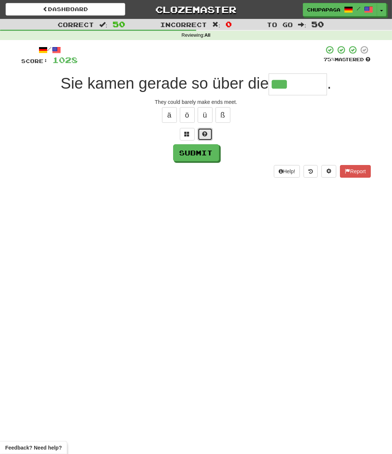
click at [207, 131] on span at bounding box center [204, 133] width 5 height 5
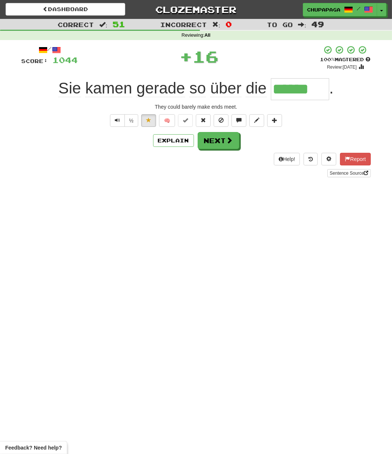
click at [203, 127] on div "/ Score: 1044 + 16 100 % Mastered Review: [DATE] Sie kamen gerade so über die *…" at bounding box center [196, 111] width 349 height 132
click at [204, 119] on span at bounding box center [202, 120] width 5 height 5
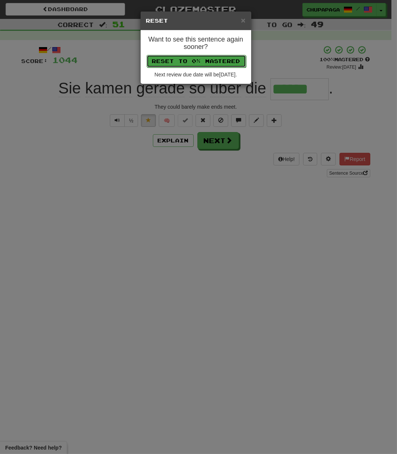
click at [212, 64] on button "Reset to 0% Mastered" at bounding box center [196, 61] width 99 height 13
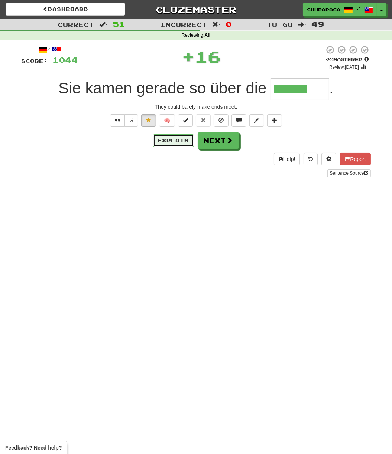
click at [176, 138] on button "Explain" at bounding box center [173, 140] width 41 height 13
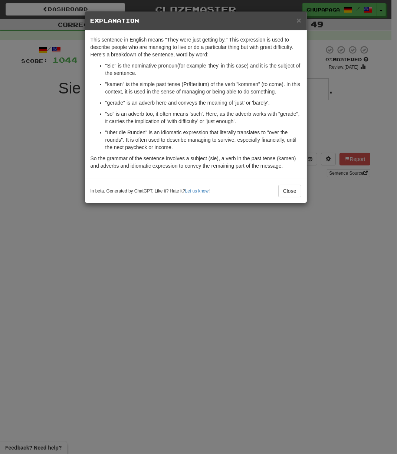
click at [300, 15] on div "× Explanation" at bounding box center [196, 21] width 222 height 19
click at [299, 17] on span "×" at bounding box center [299, 20] width 4 height 9
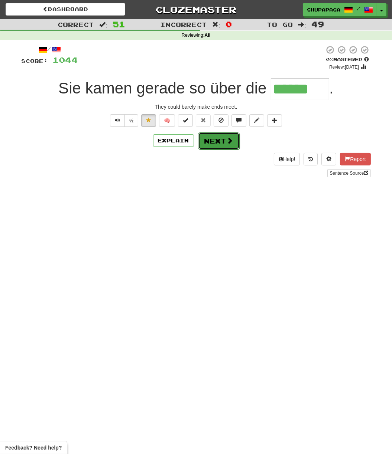
click at [218, 146] on button "Next" at bounding box center [219, 141] width 42 height 17
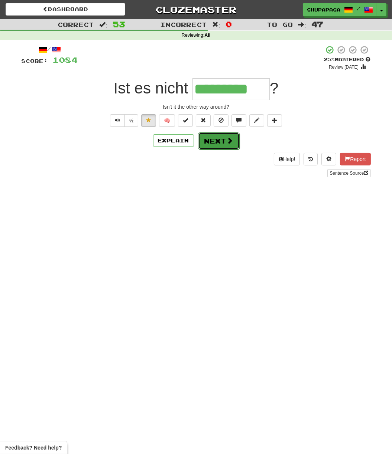
click at [220, 145] on button "Next" at bounding box center [219, 141] width 42 height 17
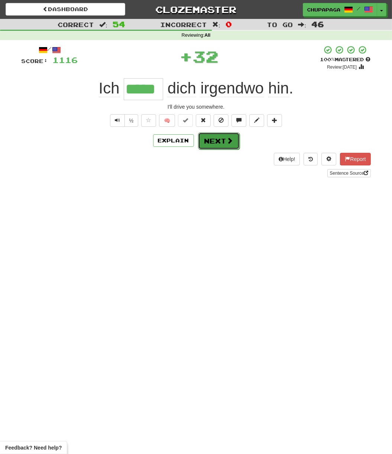
click at [221, 138] on button "Next" at bounding box center [219, 141] width 42 height 17
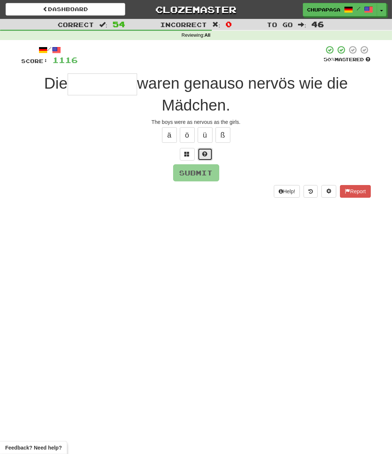
click at [206, 151] on span at bounding box center [204, 153] width 5 height 5
click at [197, 155] on span at bounding box center [195, 153] width 5 height 5
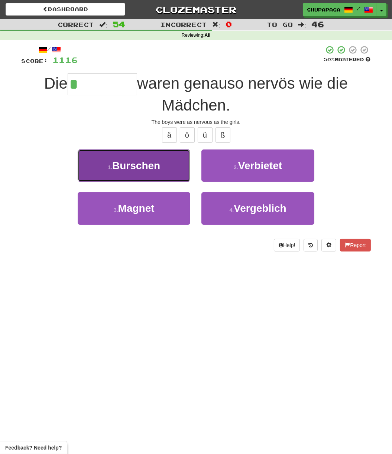
click at [147, 163] on span "Burschen" at bounding box center [136, 166] width 48 height 12
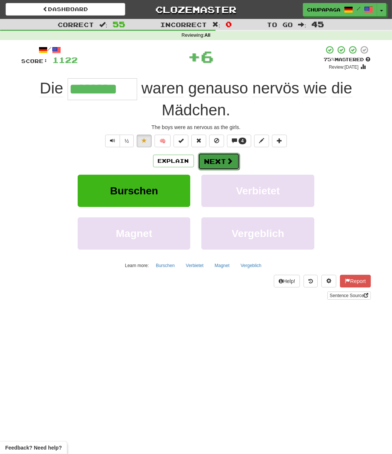
click at [212, 164] on button "Next" at bounding box center [219, 161] width 42 height 17
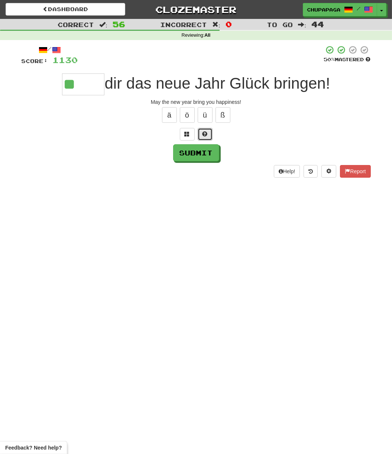
click at [208, 133] on button at bounding box center [204, 134] width 15 height 13
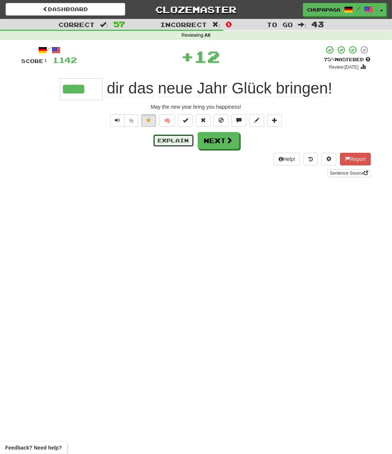
click at [171, 140] on button "Explain" at bounding box center [173, 140] width 41 height 13
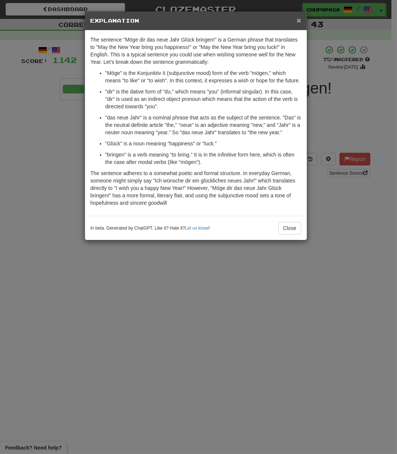
click at [300, 19] on span "×" at bounding box center [299, 20] width 4 height 9
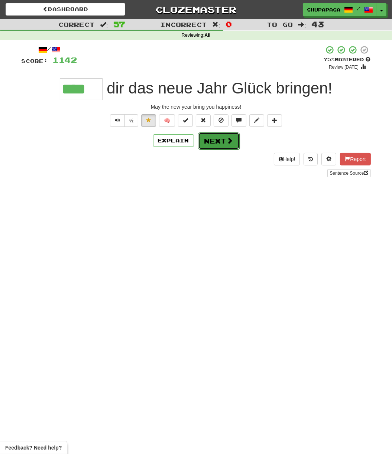
click at [212, 147] on button "Next" at bounding box center [219, 141] width 42 height 17
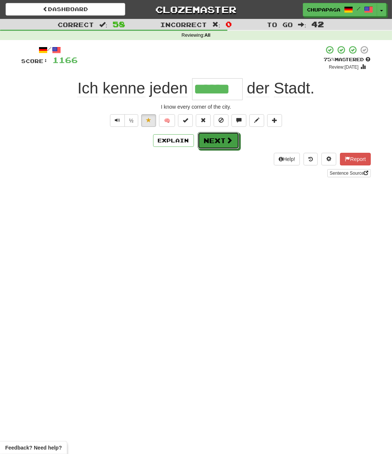
drag, startPoint x: 217, startPoint y: 144, endPoint x: 232, endPoint y: 142, distance: 15.7
click at [232, 142] on button "Next" at bounding box center [218, 140] width 42 height 17
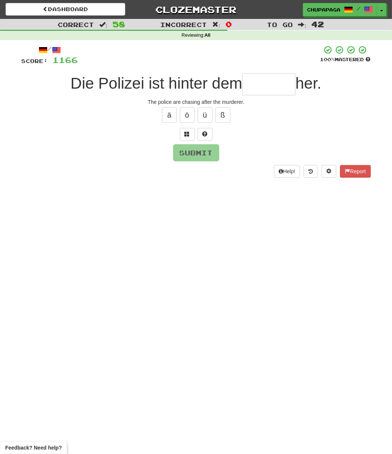
click at [278, 87] on input "text" at bounding box center [268, 84] width 53 height 22
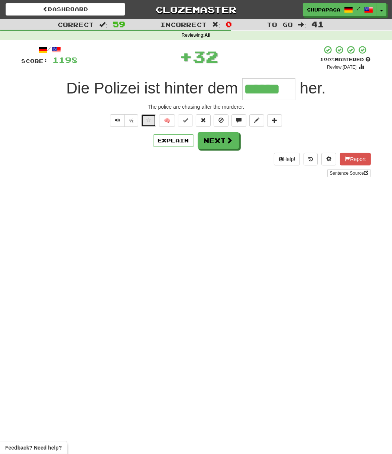
click at [147, 120] on span at bounding box center [148, 120] width 5 height 5
drag, startPoint x: 221, startPoint y: 141, endPoint x: 228, endPoint y: 150, distance: 11.1
click at [221, 141] on button "Next" at bounding box center [218, 140] width 42 height 17
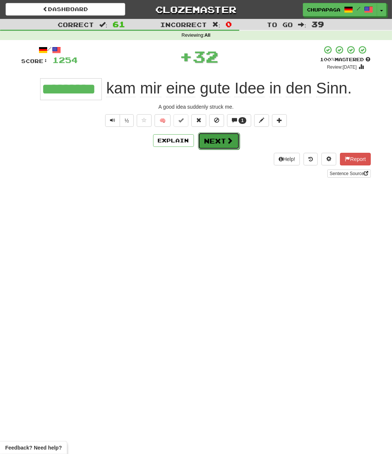
click at [226, 143] on span at bounding box center [229, 140] width 7 height 7
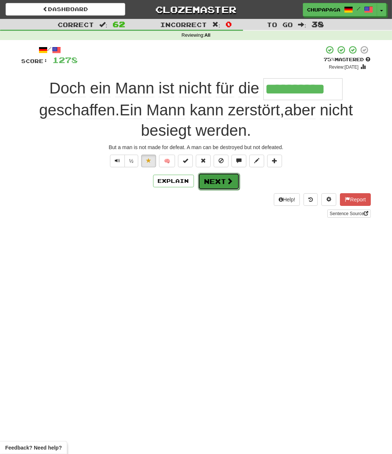
click at [229, 181] on span at bounding box center [229, 181] width 7 height 7
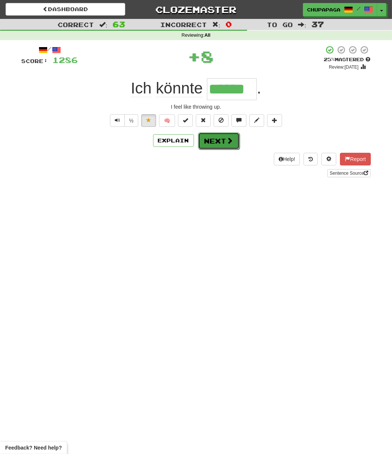
click at [231, 144] on button "Next" at bounding box center [219, 141] width 42 height 17
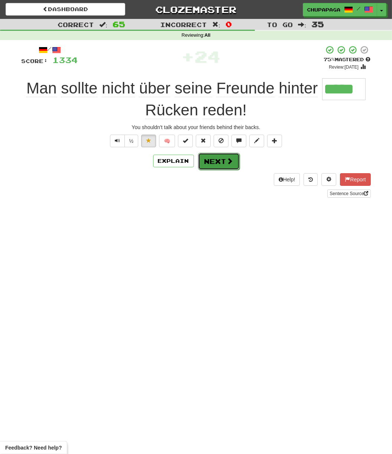
click at [222, 161] on button "Next" at bounding box center [219, 161] width 42 height 17
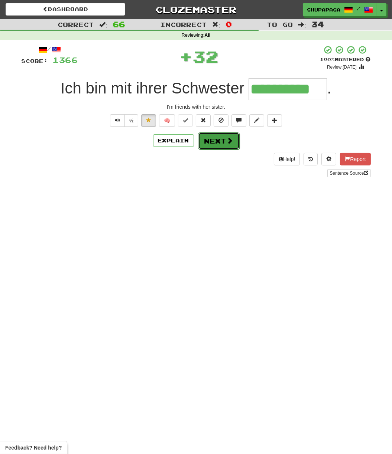
click at [211, 137] on button "Next" at bounding box center [219, 141] width 42 height 17
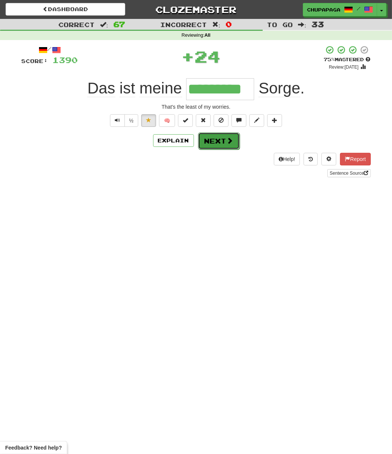
click at [223, 138] on button "Next" at bounding box center [219, 141] width 42 height 17
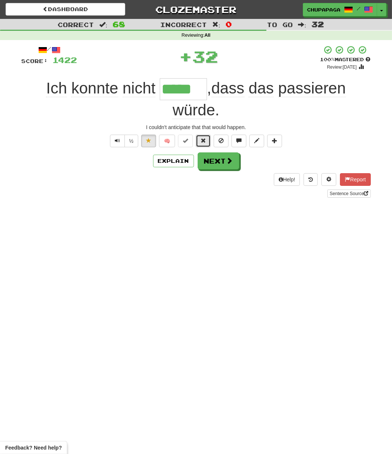
click at [203, 140] on span at bounding box center [202, 140] width 5 height 5
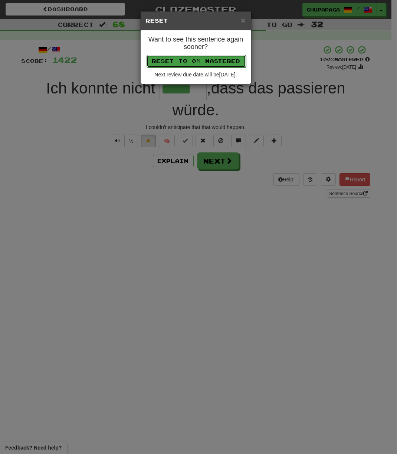
click at [209, 64] on button "Reset to 0% Mastered" at bounding box center [196, 61] width 99 height 13
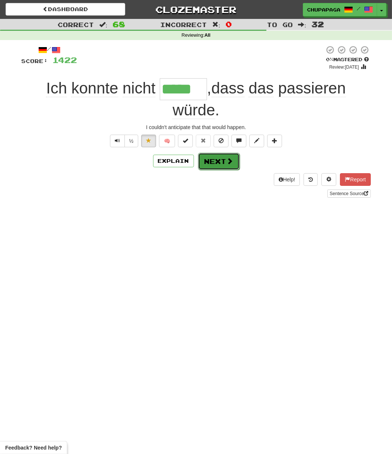
click at [207, 162] on button "Next" at bounding box center [219, 161] width 42 height 17
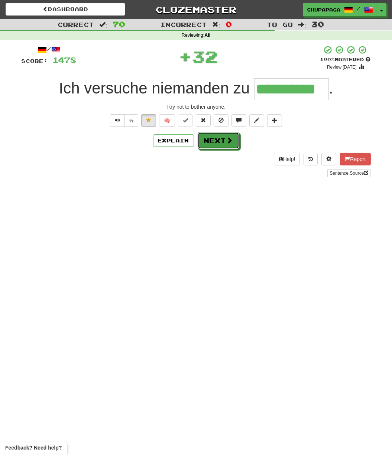
drag, startPoint x: 221, startPoint y: 146, endPoint x: 225, endPoint y: 188, distance: 42.5
click at [221, 145] on button "Next" at bounding box center [218, 140] width 42 height 17
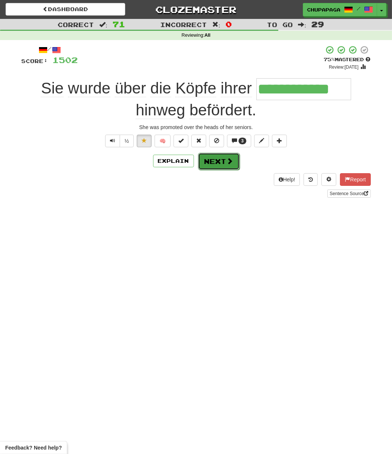
click at [228, 166] on button "Next" at bounding box center [219, 161] width 42 height 17
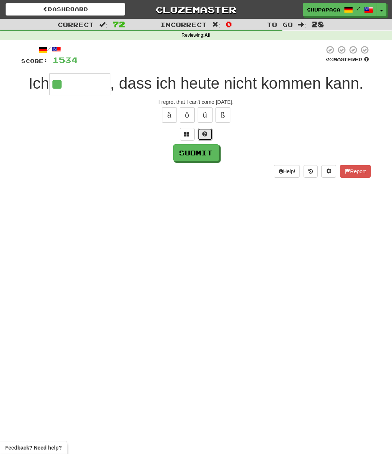
click at [207, 137] on button at bounding box center [204, 134] width 15 height 13
click at [200, 131] on button at bounding box center [196, 134] width 15 height 13
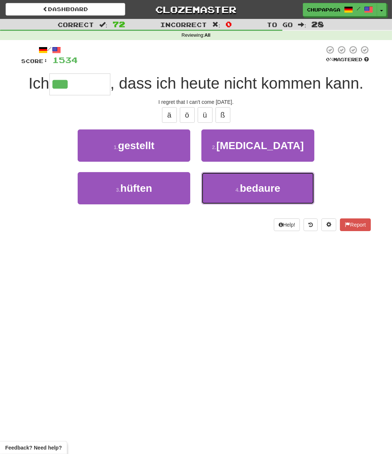
click at [252, 188] on span "bedaure" at bounding box center [260, 189] width 40 height 12
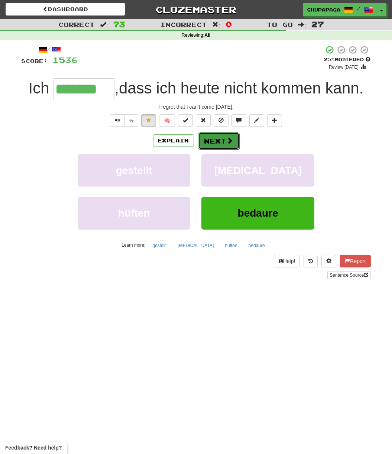
click at [228, 135] on button "Next" at bounding box center [219, 141] width 42 height 17
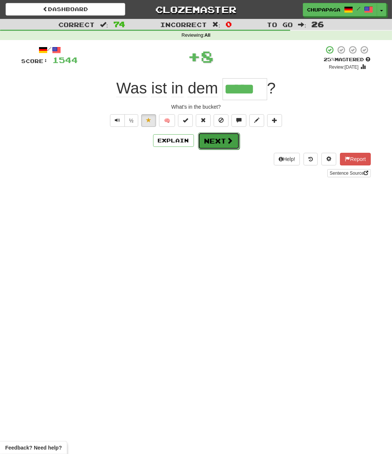
click at [222, 140] on button "Next" at bounding box center [219, 141] width 42 height 17
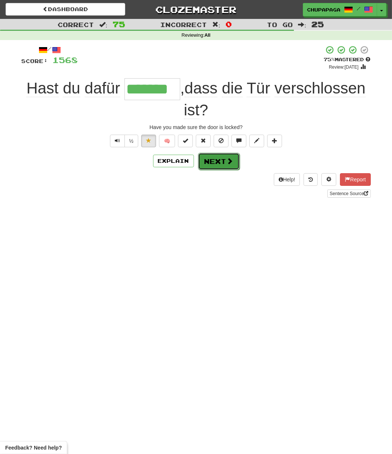
click at [220, 163] on button "Next" at bounding box center [219, 161] width 42 height 17
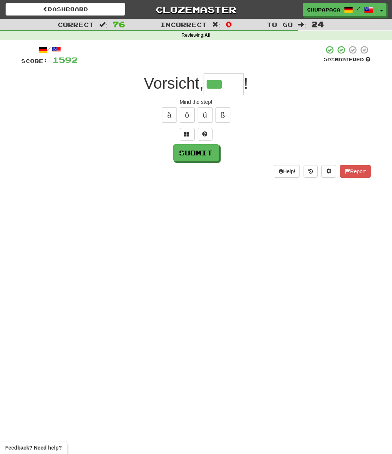
click at [208, 125] on div "/ Score: 1592 50 % Mastered Vorsicht, *** ! Mind the step! ä ö ü ß Submit Help!…" at bounding box center [196, 111] width 349 height 132
click at [208, 134] on button at bounding box center [204, 134] width 15 height 13
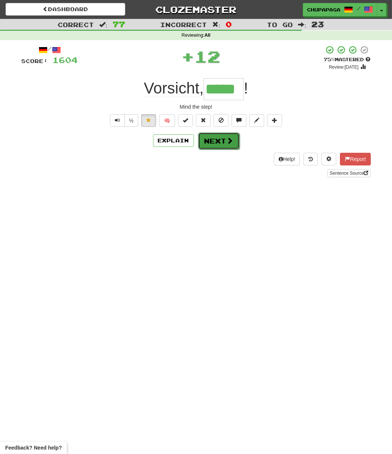
click at [204, 140] on button "Next" at bounding box center [219, 141] width 42 height 17
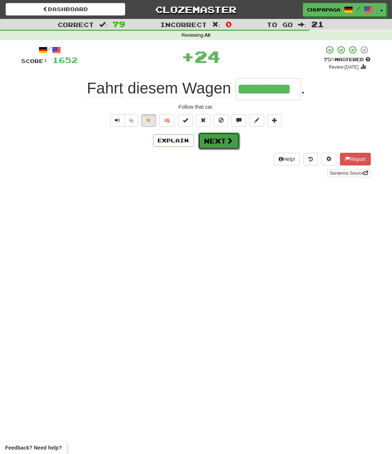
click at [217, 142] on button "Next" at bounding box center [219, 141] width 42 height 17
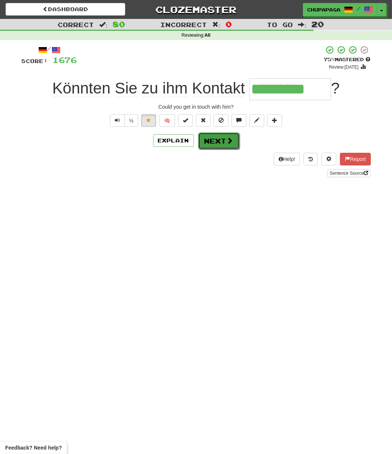
click at [222, 145] on button "Next" at bounding box center [219, 141] width 42 height 17
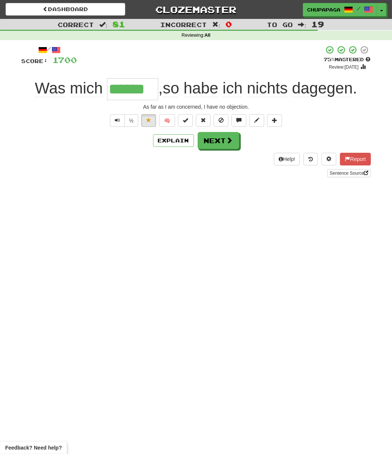
click at [240, 133] on div "Explain Next" at bounding box center [196, 140] width 349 height 17
click at [231, 138] on span at bounding box center [229, 140] width 7 height 7
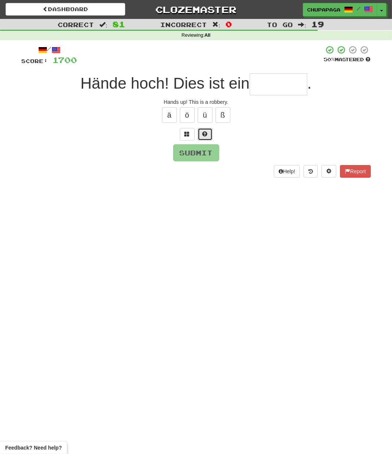
click at [203, 134] on span at bounding box center [204, 133] width 5 height 5
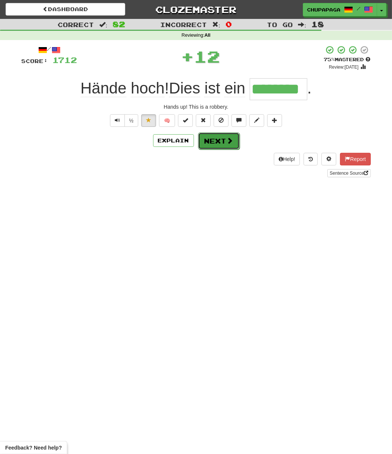
click at [220, 141] on button "Next" at bounding box center [219, 141] width 42 height 17
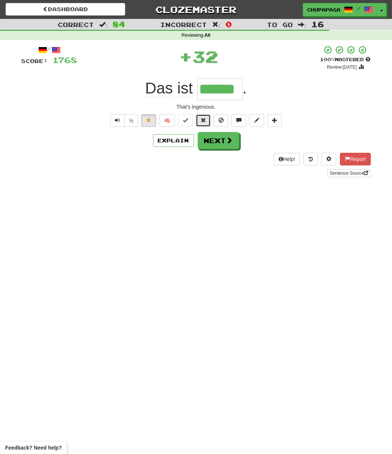
click at [204, 118] on span at bounding box center [202, 120] width 5 height 5
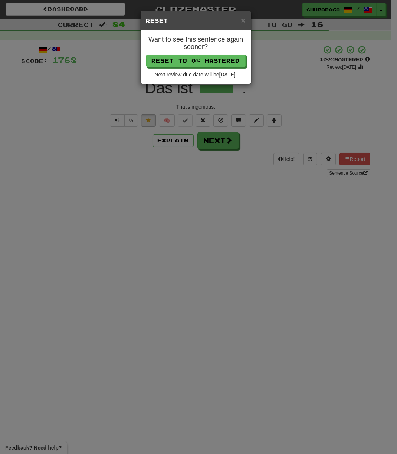
click at [198, 54] on div "Want to see this sentence again sooner? Reset to 0% Mastered Next review due da…" at bounding box center [196, 56] width 111 height 53
click at [200, 59] on button "Reset to 0% Mastered" at bounding box center [195, 61] width 99 height 13
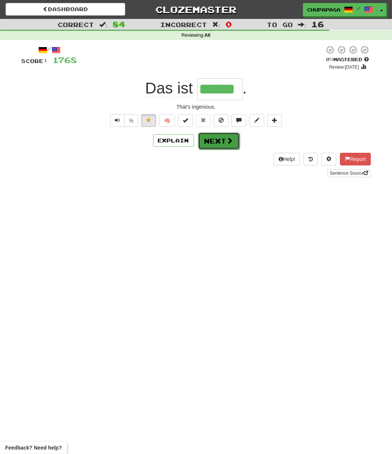
click at [207, 140] on button "Next" at bounding box center [219, 141] width 42 height 17
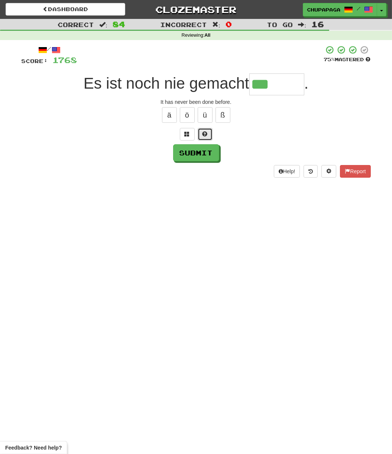
click at [207, 131] on span at bounding box center [204, 133] width 5 height 5
click at [198, 136] on span at bounding box center [195, 133] width 5 height 5
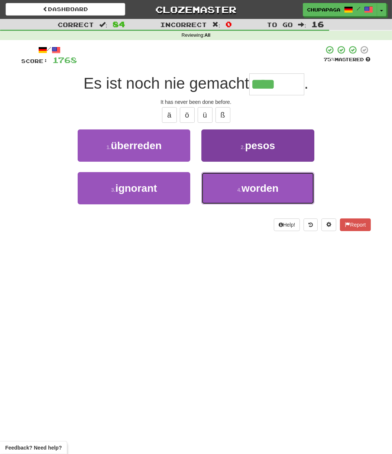
click at [260, 181] on button "4 . worden" at bounding box center [257, 188] width 112 height 32
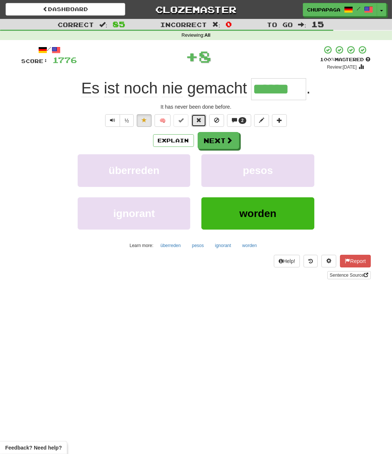
click at [202, 117] on button at bounding box center [198, 120] width 15 height 13
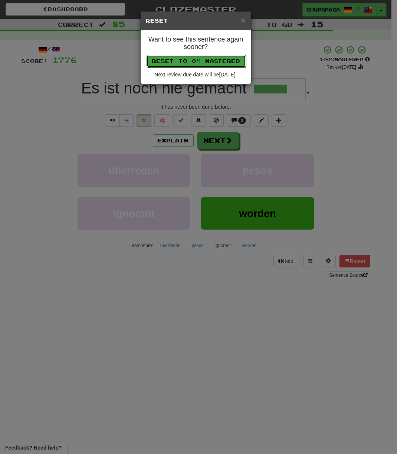
click at [205, 56] on button "Reset to 0% Mastered" at bounding box center [196, 61] width 99 height 13
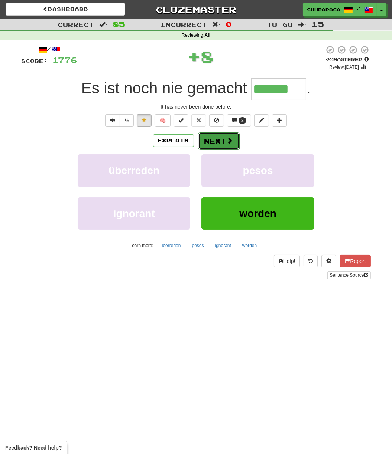
click at [219, 138] on button "Next" at bounding box center [219, 141] width 42 height 17
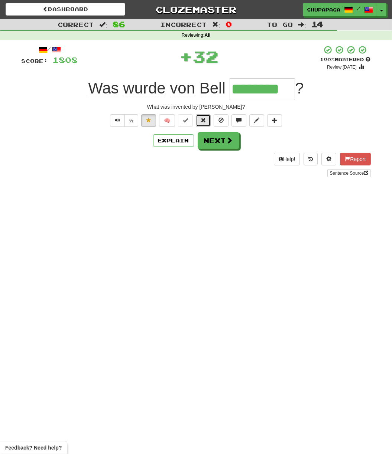
click at [207, 120] on button at bounding box center [203, 120] width 15 height 13
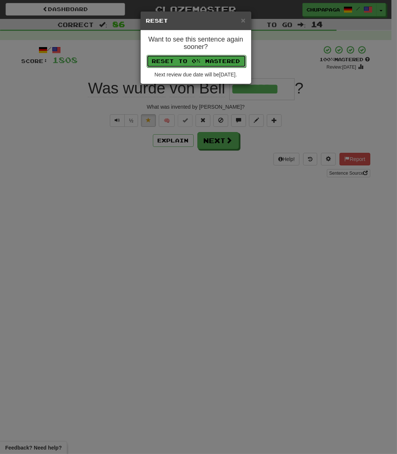
click at [205, 59] on button "Reset to 0% Mastered" at bounding box center [196, 61] width 99 height 13
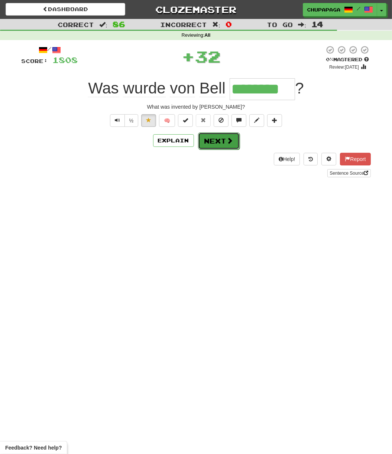
click at [202, 140] on button "Next" at bounding box center [219, 141] width 42 height 17
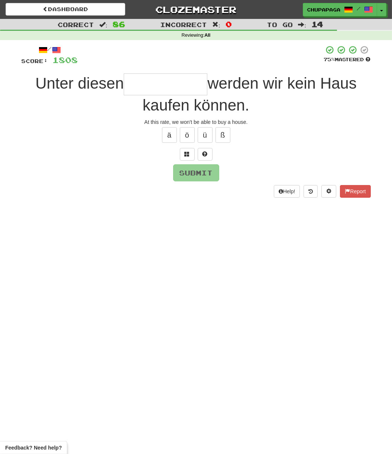
click at [159, 84] on input "text" at bounding box center [166, 84] width 84 height 22
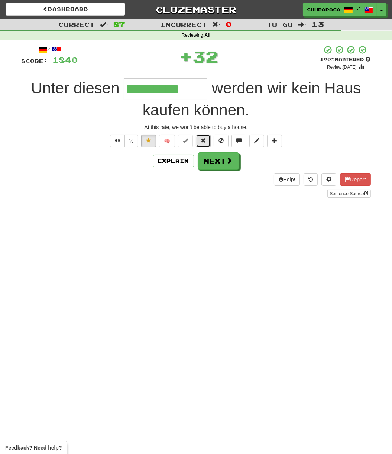
click at [205, 141] on span at bounding box center [202, 140] width 5 height 5
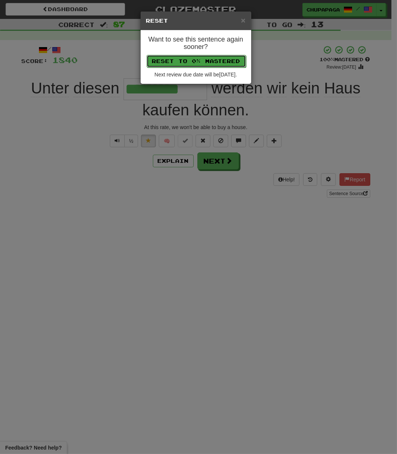
click at [223, 60] on button "Reset to 0% Mastered" at bounding box center [196, 61] width 99 height 13
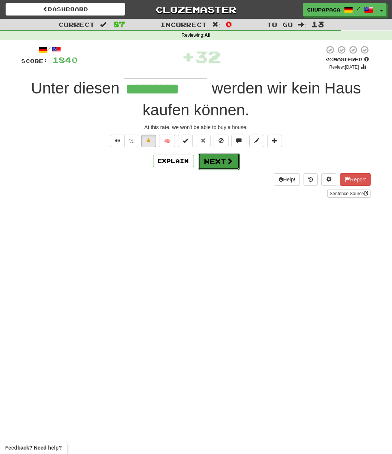
click at [210, 158] on button "Next" at bounding box center [219, 161] width 42 height 17
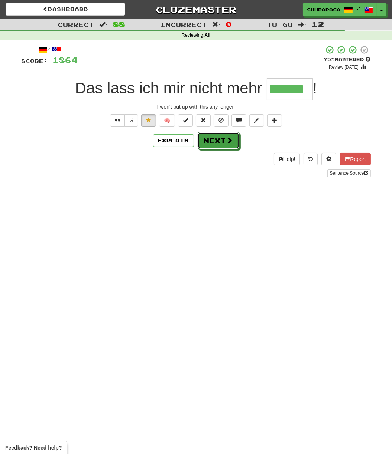
drag, startPoint x: 230, startPoint y: 141, endPoint x: 228, endPoint y: 152, distance: 11.7
click at [230, 141] on span at bounding box center [229, 140] width 7 height 7
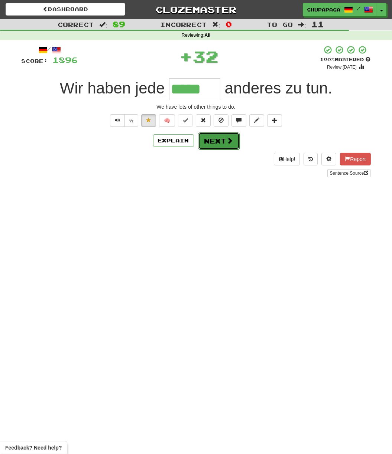
click at [216, 141] on button "Next" at bounding box center [219, 141] width 42 height 17
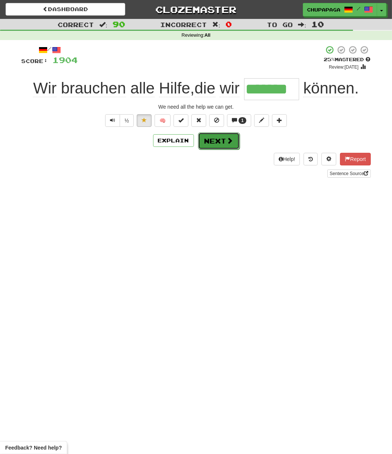
click at [224, 141] on button "Next" at bounding box center [219, 141] width 42 height 17
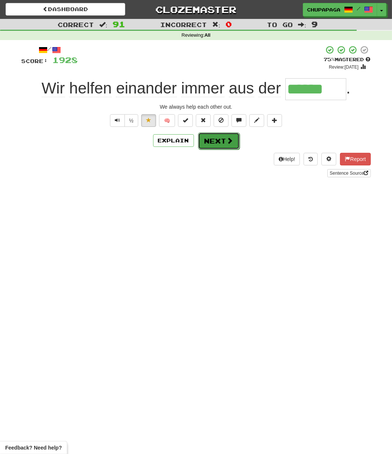
click at [233, 146] on button "Next" at bounding box center [219, 141] width 42 height 17
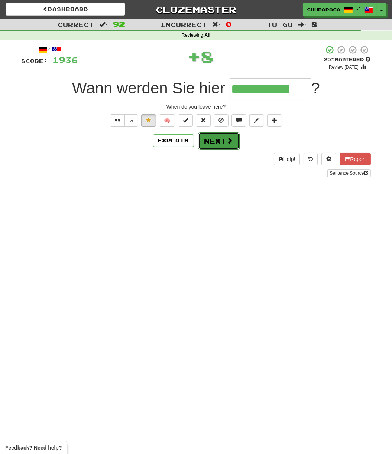
click at [211, 145] on button "Next" at bounding box center [219, 141] width 42 height 17
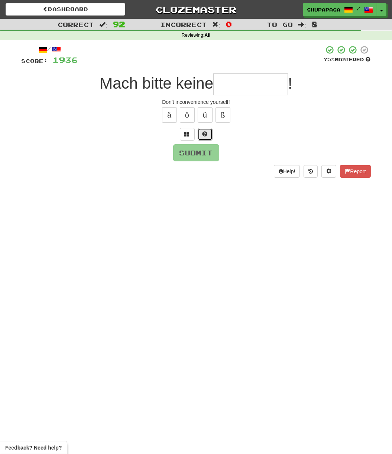
click at [202, 134] on span at bounding box center [204, 133] width 5 height 5
click at [196, 135] on span at bounding box center [195, 133] width 5 height 5
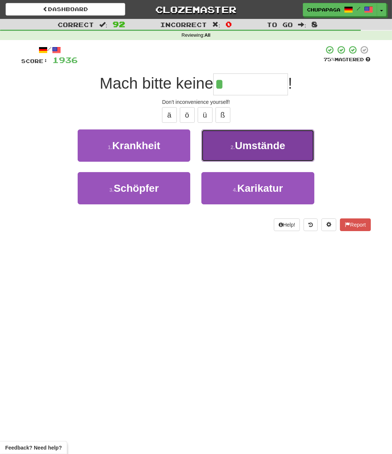
click at [256, 146] on span "Umstände" at bounding box center [260, 146] width 50 height 12
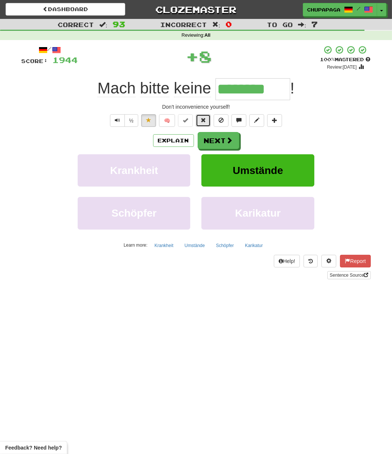
click at [204, 120] on span at bounding box center [202, 120] width 5 height 5
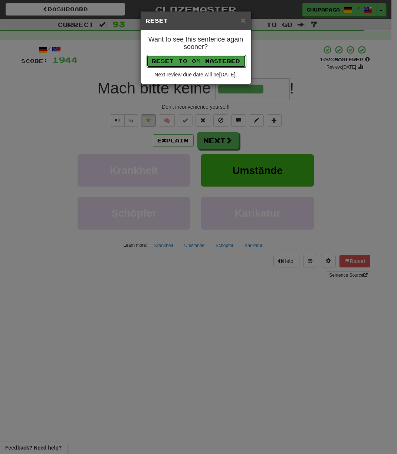
click at [210, 66] on button "Reset to 0% Mastered" at bounding box center [196, 61] width 99 height 13
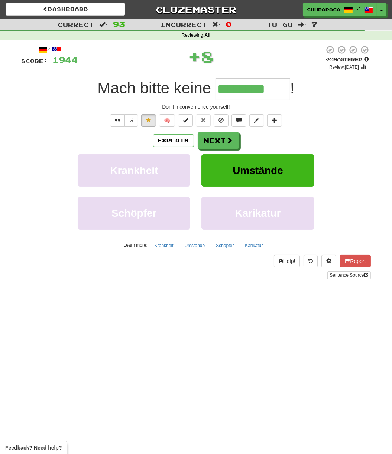
click at [214, 149] on div "Explain Next Krankheit Umstände Schöpfer Karikatur Learn more: Krankheit Umstän…" at bounding box center [196, 191] width 349 height 119
click at [213, 143] on button "Next" at bounding box center [219, 141] width 42 height 17
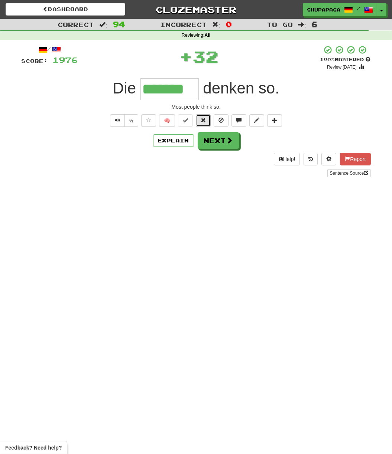
click at [207, 118] on button at bounding box center [203, 120] width 15 height 13
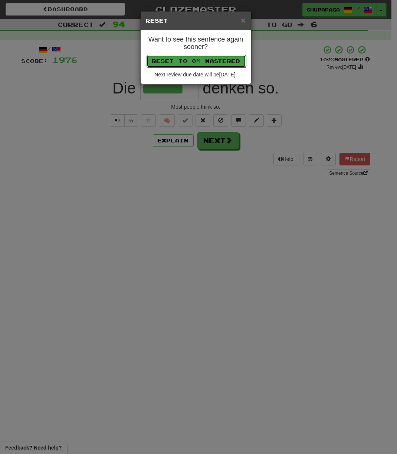
click at [209, 62] on button "Reset to 0% Mastered" at bounding box center [196, 61] width 99 height 13
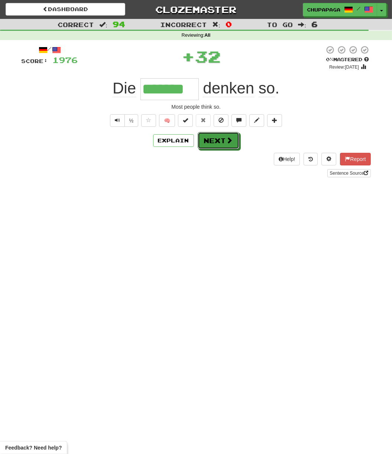
click at [213, 140] on button "Next" at bounding box center [218, 140] width 42 height 17
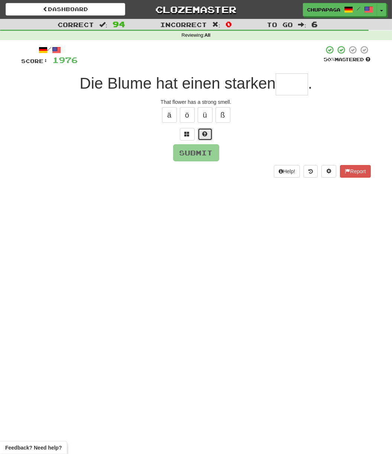
click at [210, 132] on button at bounding box center [204, 134] width 15 height 13
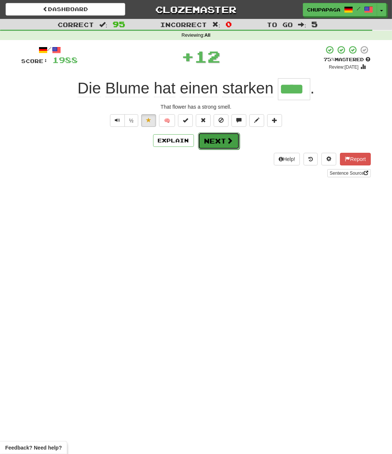
click at [212, 139] on button "Next" at bounding box center [219, 141] width 42 height 17
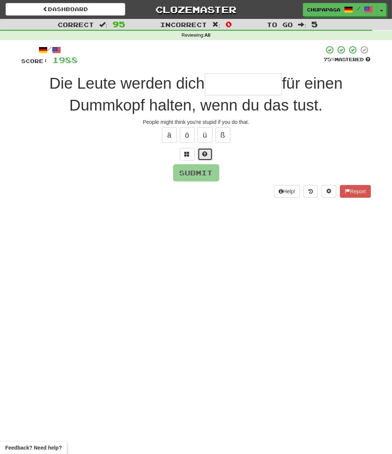
click at [203, 153] on span at bounding box center [204, 153] width 5 height 5
click at [200, 151] on button at bounding box center [196, 154] width 15 height 13
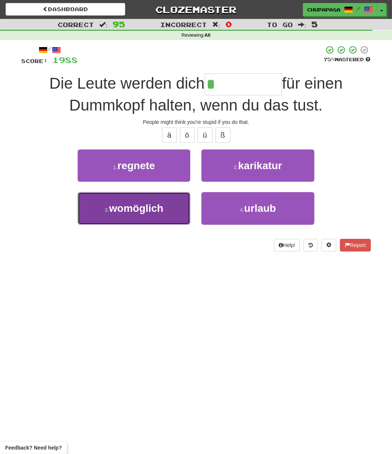
click at [170, 202] on button "3 . womöglich" at bounding box center [134, 208] width 112 height 32
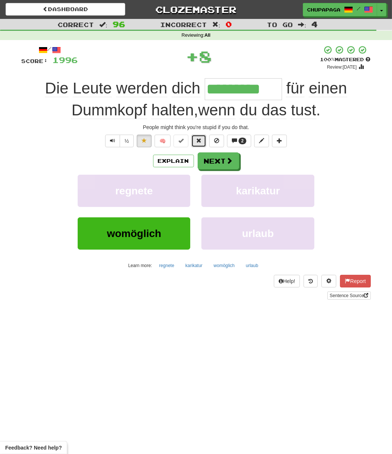
click at [200, 142] on span at bounding box center [198, 140] width 5 height 5
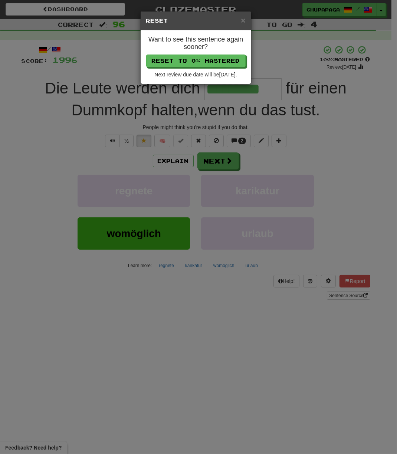
click at [203, 68] on div "Want to see this sentence again sooner? Reset to 0% Mastered Next review due da…" at bounding box center [196, 56] width 111 height 53
drag, startPoint x: 207, startPoint y: 62, endPoint x: 280, endPoint y: 61, distance: 73.1
click at [207, 62] on button "Reset to 0% Mastered" at bounding box center [196, 61] width 99 height 13
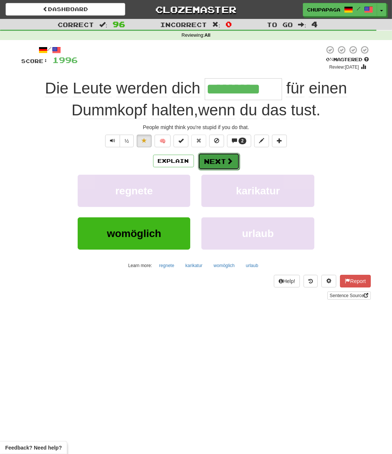
click at [234, 158] on button "Next" at bounding box center [219, 161] width 42 height 17
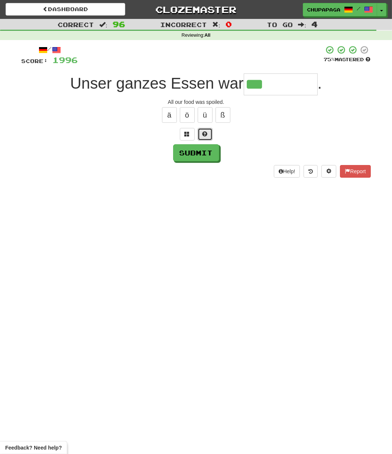
click at [209, 130] on button at bounding box center [204, 134] width 15 height 13
click at [199, 130] on button at bounding box center [196, 134] width 15 height 13
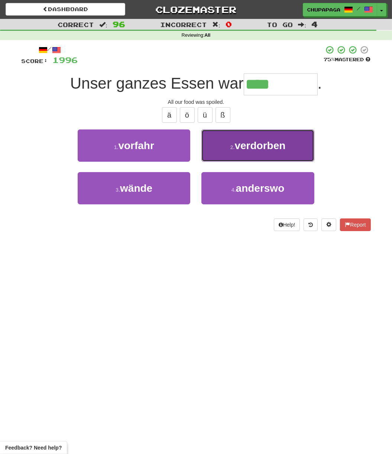
click at [260, 150] on span "verdorben" at bounding box center [260, 146] width 51 height 12
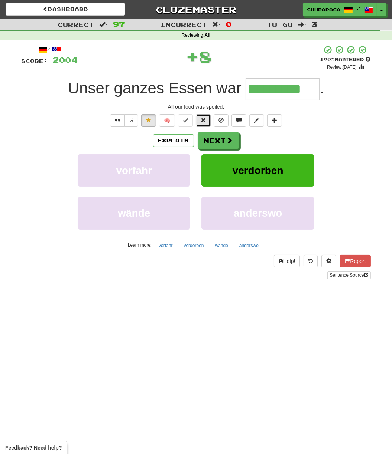
click at [200, 121] on button at bounding box center [203, 120] width 15 height 13
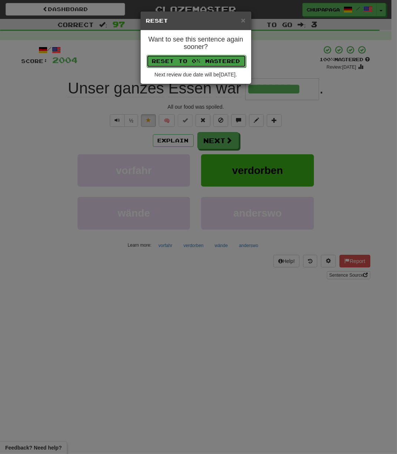
click at [210, 58] on button "Reset to 0% Mastered" at bounding box center [196, 61] width 99 height 13
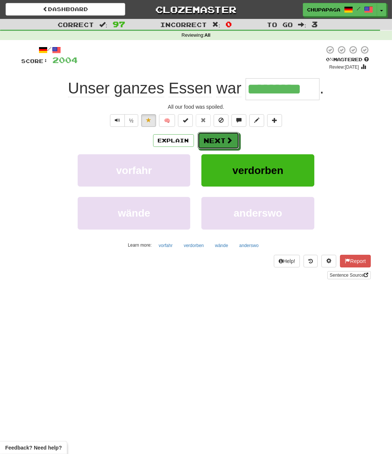
click at [218, 140] on button "Next" at bounding box center [218, 140] width 42 height 17
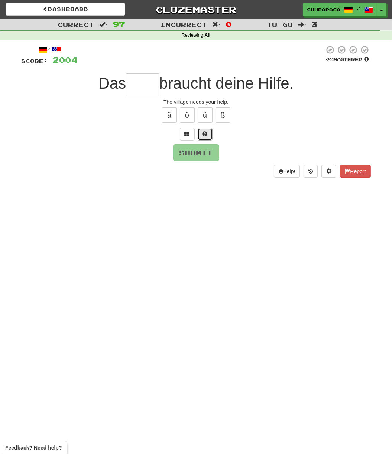
click at [201, 135] on button at bounding box center [204, 134] width 15 height 13
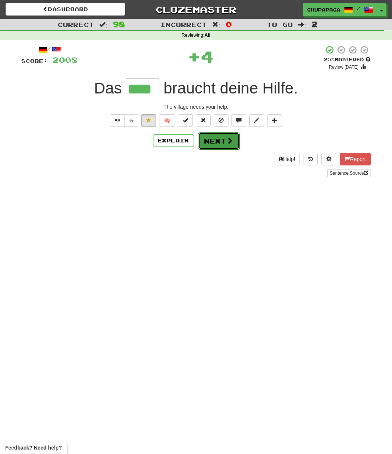
click at [211, 138] on button "Next" at bounding box center [219, 141] width 42 height 17
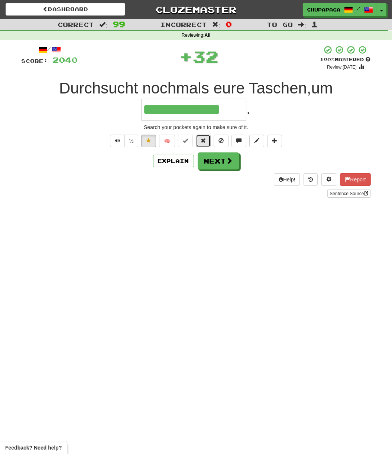
click at [206, 138] on button at bounding box center [203, 141] width 15 height 13
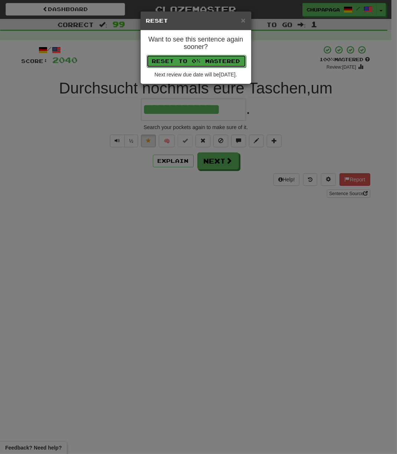
click at [206, 60] on button "Reset to 0% Mastered" at bounding box center [196, 61] width 99 height 13
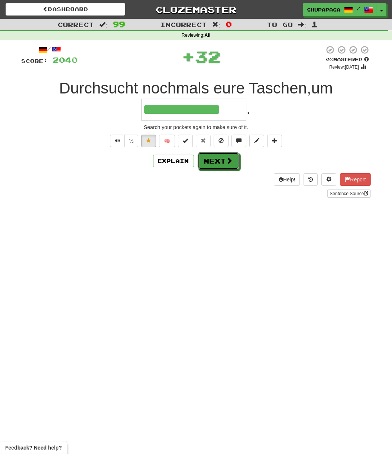
click at [210, 163] on button "Next" at bounding box center [218, 161] width 42 height 17
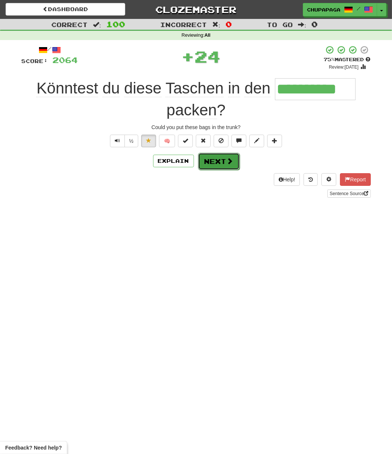
click at [229, 164] on span at bounding box center [229, 161] width 7 height 7
